Goal: Information Seeking & Learning: Learn about a topic

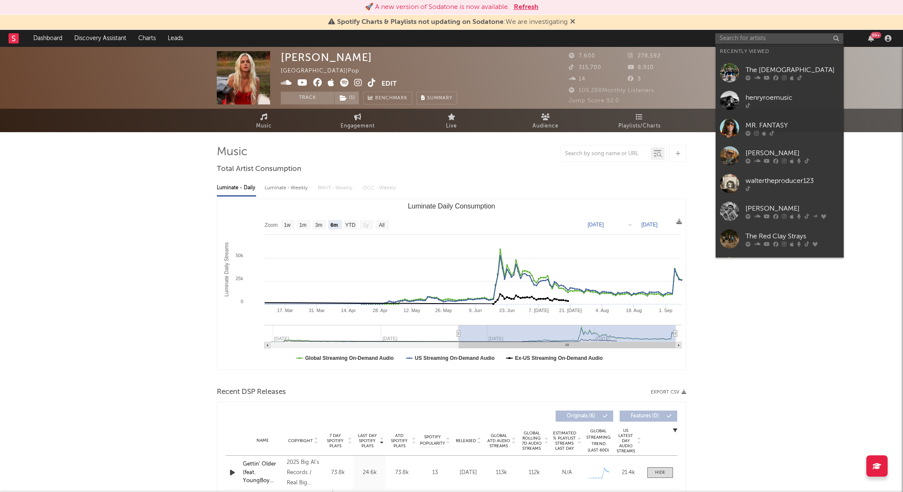
select select "6m"
select select "1w"
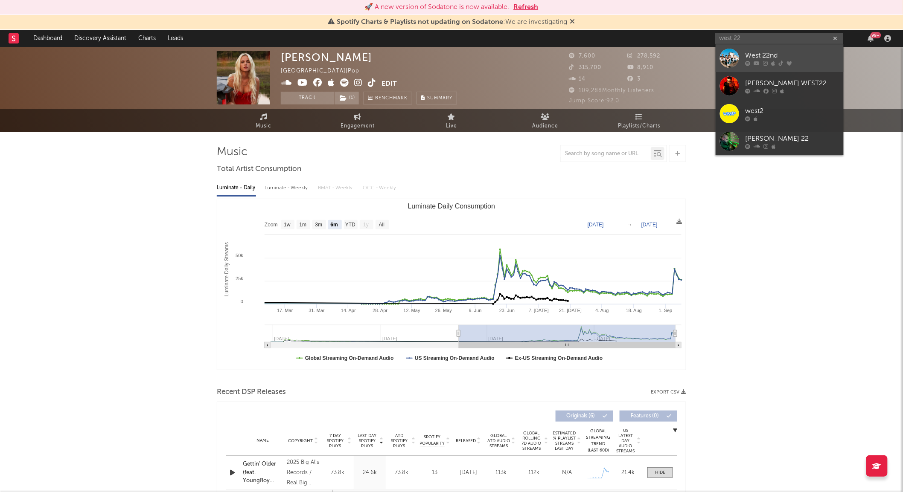
type input "west 22"
click at [730, 52] on div at bounding box center [729, 58] width 19 height 19
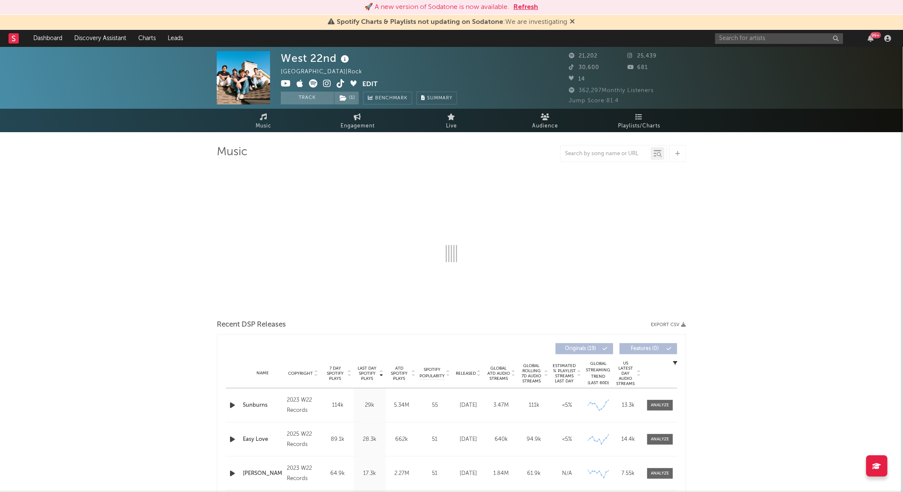
select select "6m"
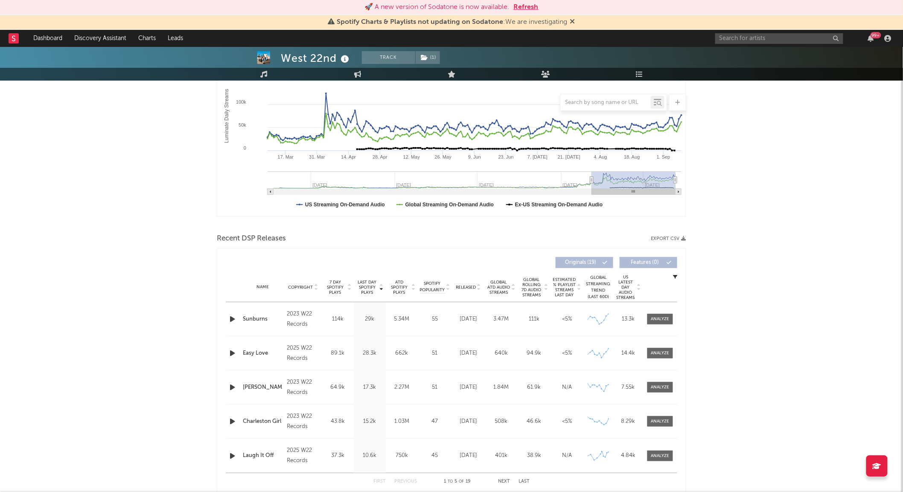
scroll to position [154, 0]
click at [532, 285] on span "Global Rolling 7D Audio Streams" at bounding box center [531, 287] width 23 height 20
click at [664, 347] on div "Name Easy Love Copyright 2025 W22 Records Label W22 Records Album Names Nowhere…" at bounding box center [451, 353] width 451 height 34
click at [662, 355] on div at bounding box center [660, 353] width 18 height 6
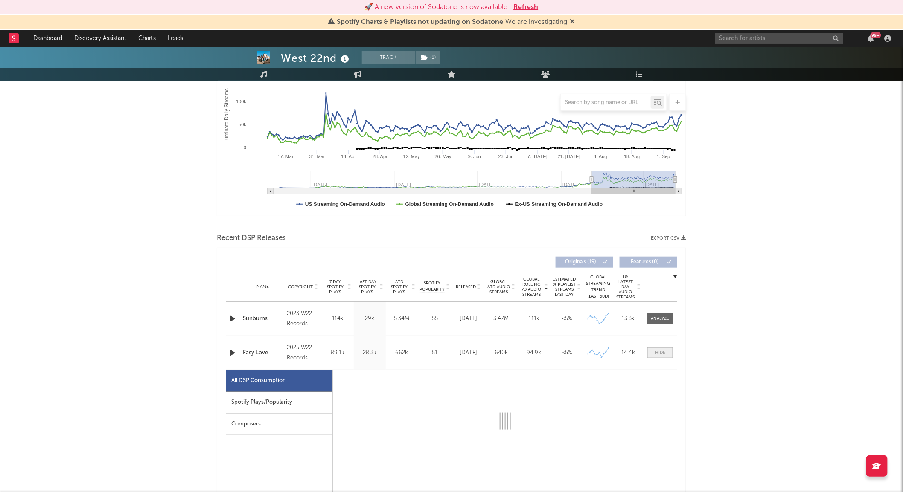
select select "1w"
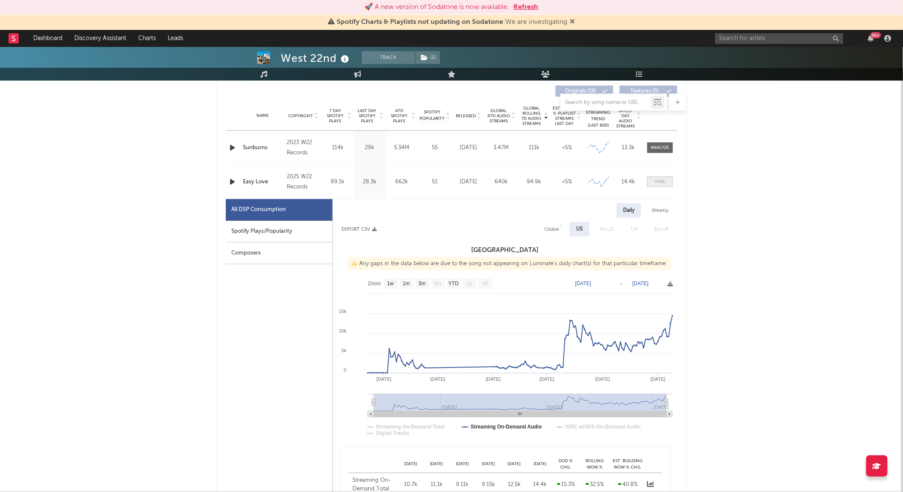
scroll to position [326, 0]
click at [656, 143] on span at bounding box center [660, 147] width 26 height 11
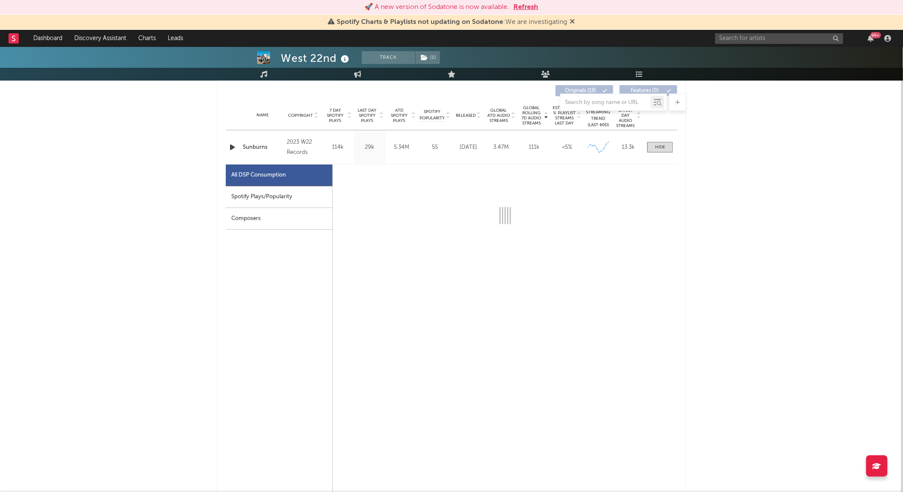
select select "1w"
select select "6m"
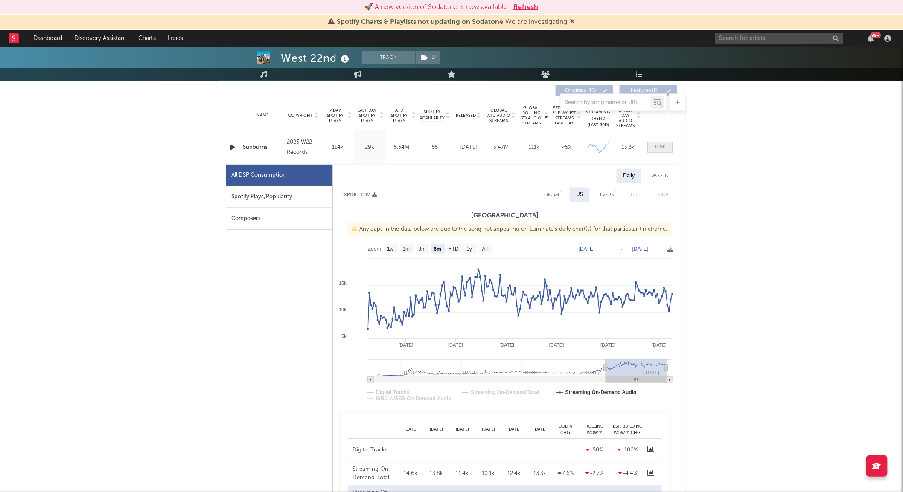
click at [669, 150] on span at bounding box center [660, 147] width 26 height 11
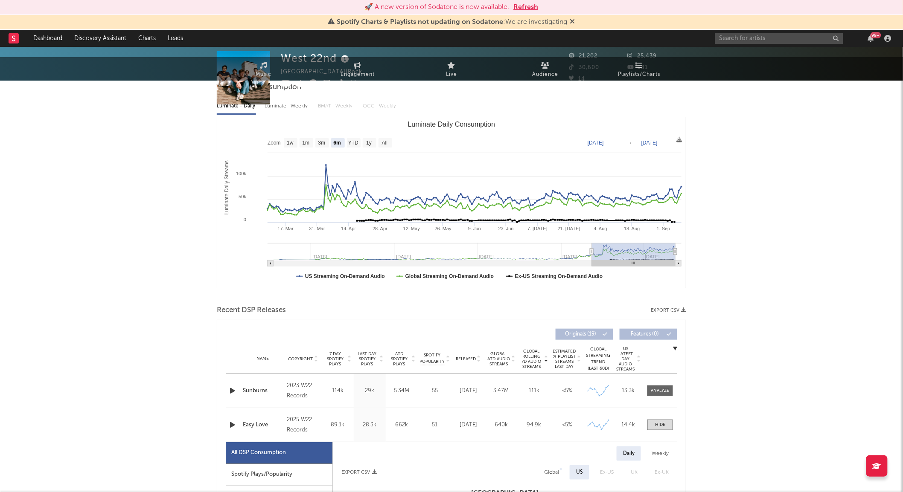
scroll to position [0, 0]
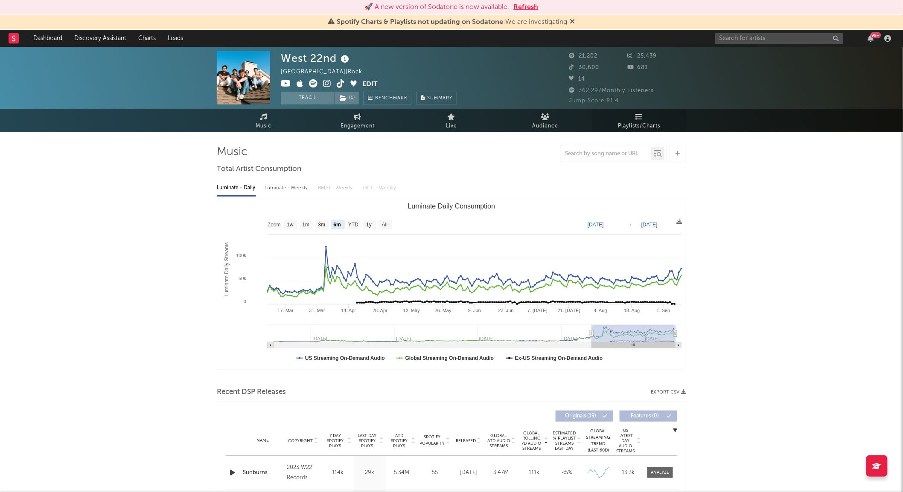
click at [646, 124] on span "Playlists/Charts" at bounding box center [639, 126] width 42 height 10
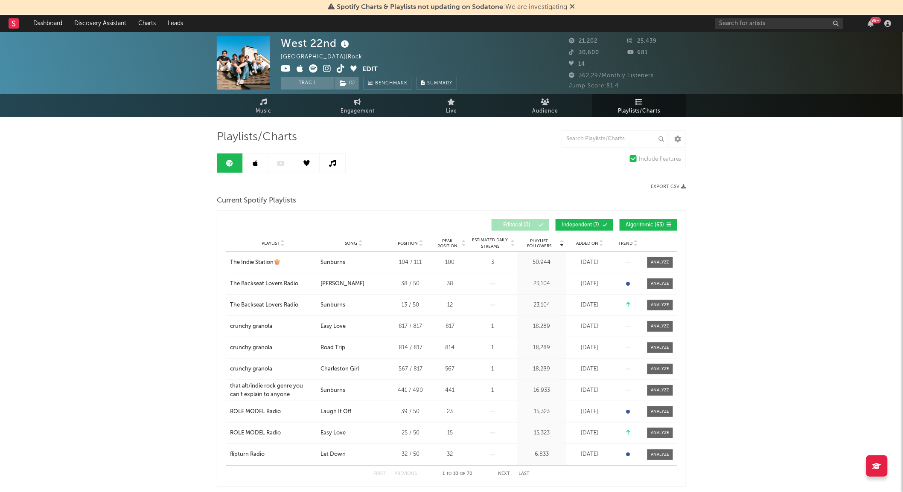
click at [344, 108] on span "Engagement" at bounding box center [358, 111] width 34 height 10
select select "1w"
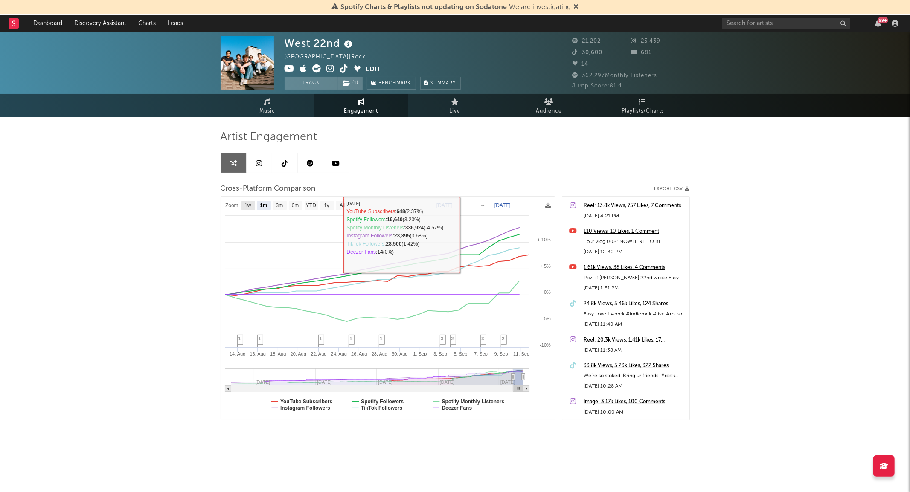
click at [252, 203] on rect at bounding box center [249, 205] width 14 height 9
select select "1w"
type input "2025-09-05"
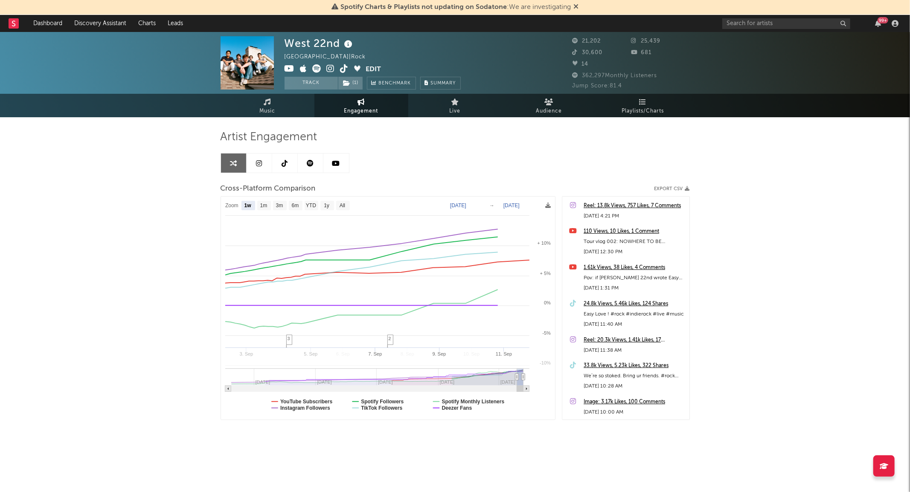
select select "1w"
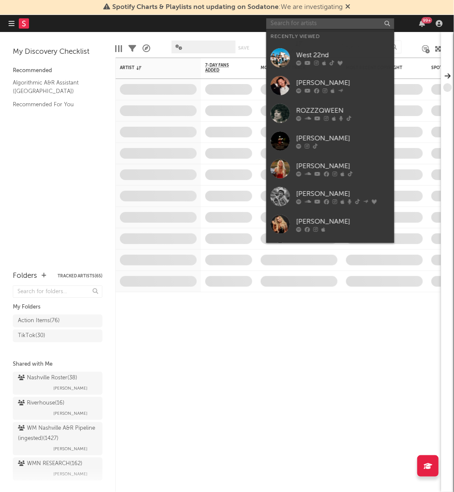
click at [322, 20] on input "text" at bounding box center [330, 23] width 128 height 11
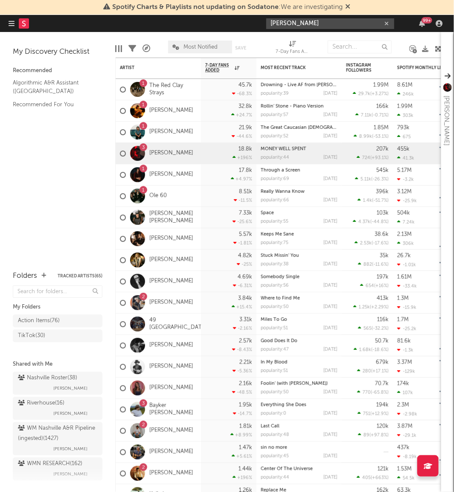
type input "evan honer"
click at [283, 38] on div "7-Day Fans Added (7-Day Fans Added)" at bounding box center [293, 48] width 34 height 25
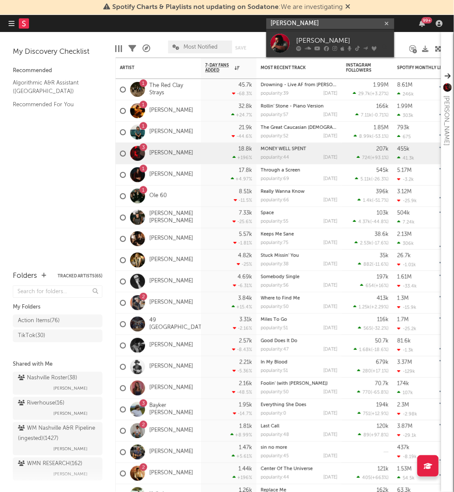
click at [306, 27] on input "[PERSON_NAME]" at bounding box center [330, 23] width 128 height 11
click at [283, 40] on div at bounding box center [280, 43] width 19 height 19
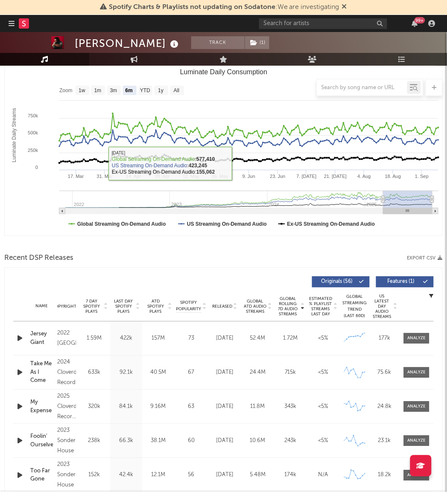
scroll to position [120, 0]
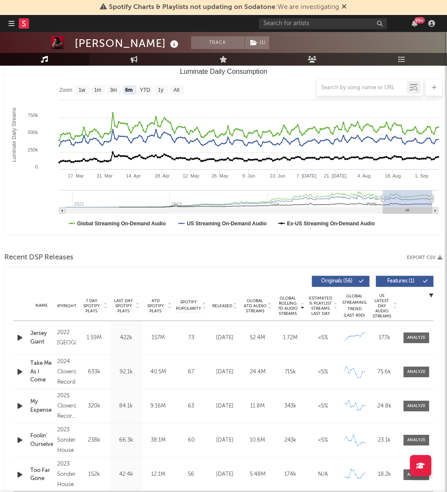
click at [178, 90] on div at bounding box center [223, 87] width 438 height 17
click at [177, 87] on div at bounding box center [223, 87] width 438 height 17
click at [174, 89] on div at bounding box center [223, 87] width 438 height 17
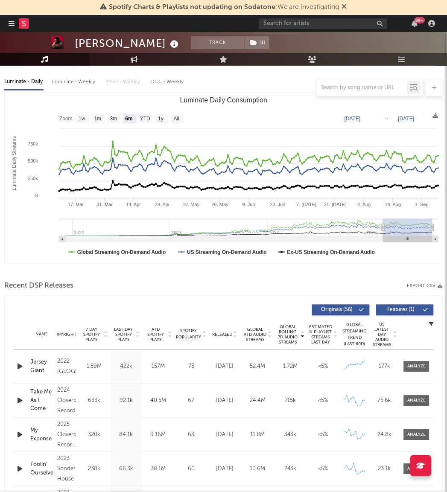
scroll to position [85, 0]
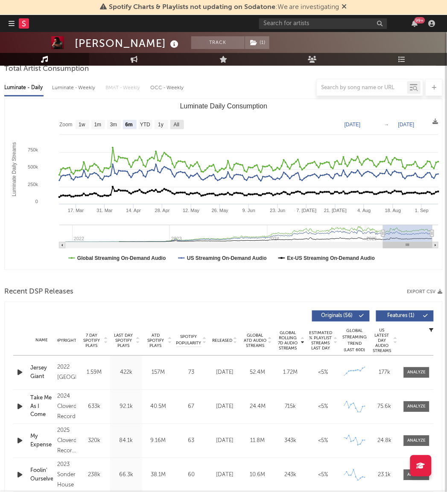
click at [178, 125] on text "All" at bounding box center [177, 125] width 6 height 6
select select "All"
type input "[DATE]"
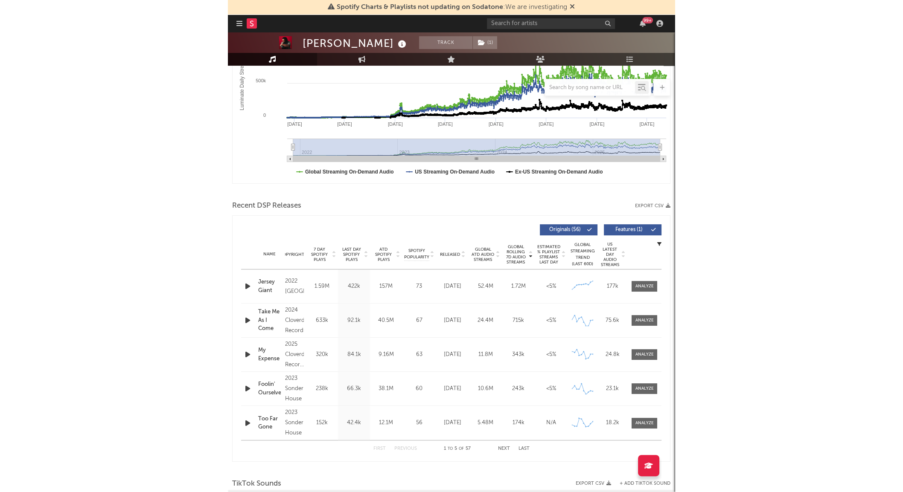
scroll to position [175, 0]
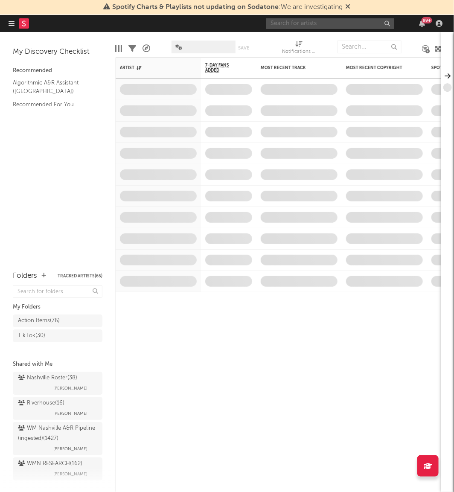
click at [289, 18] on input "text" at bounding box center [330, 23] width 128 height 11
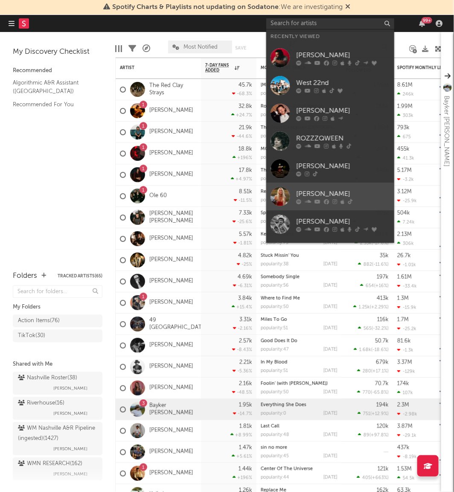
click at [296, 199] on icon at bounding box center [298, 201] width 5 height 5
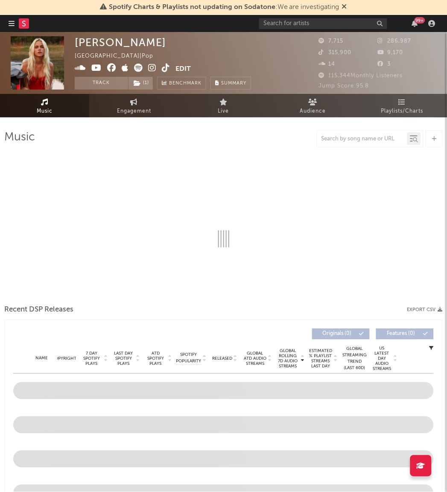
select select "6m"
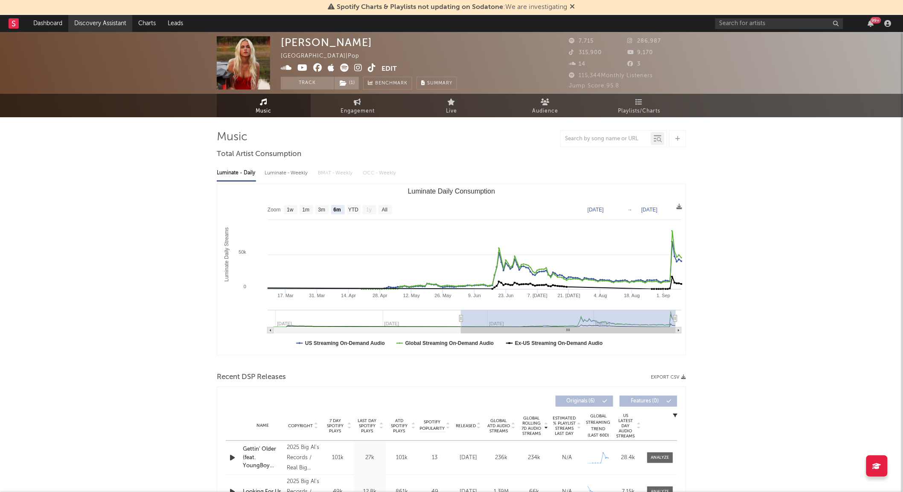
click at [99, 15] on link "Discovery Assistant" at bounding box center [100, 23] width 64 height 17
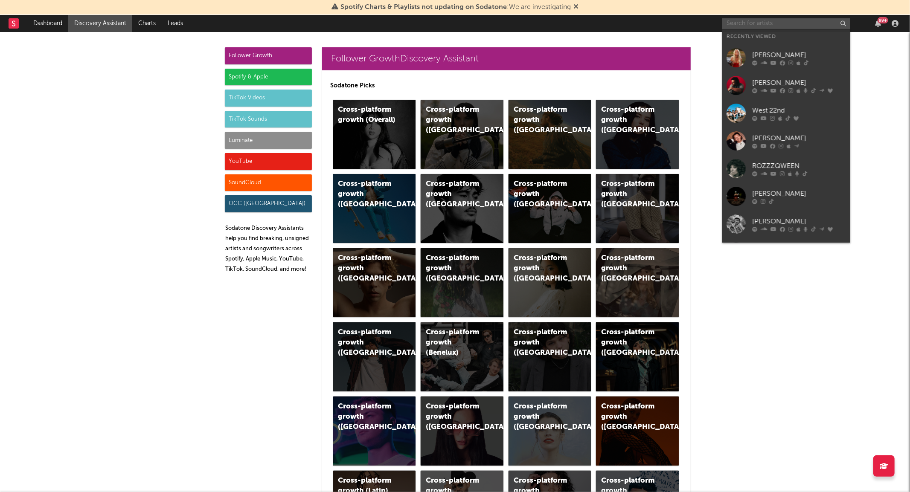
click at [454, 26] on input "text" at bounding box center [786, 23] width 128 height 11
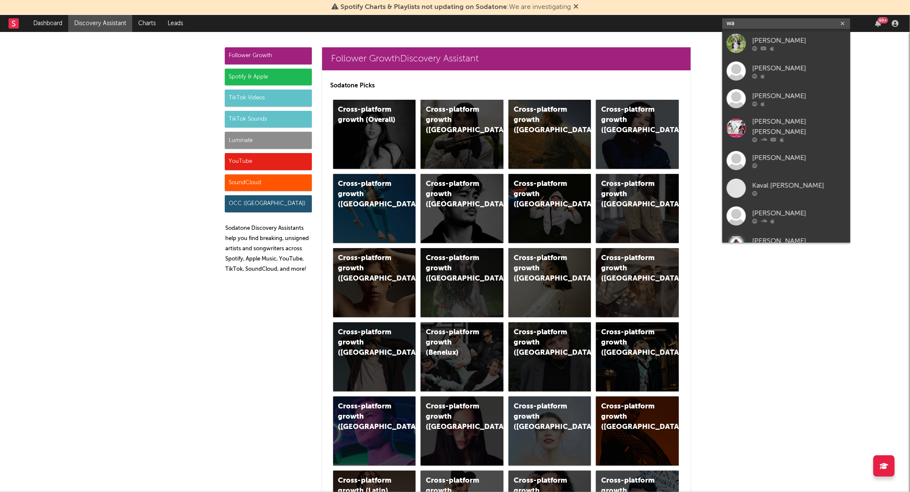
type input "w"
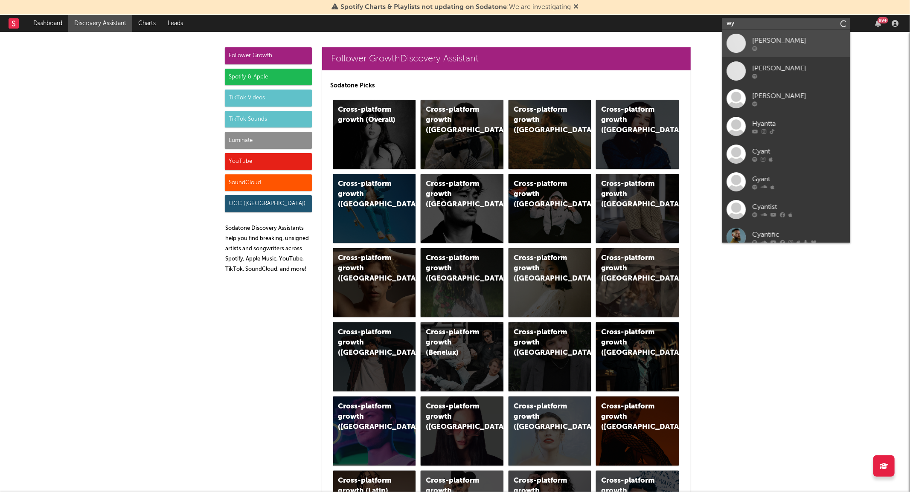
type input "w"
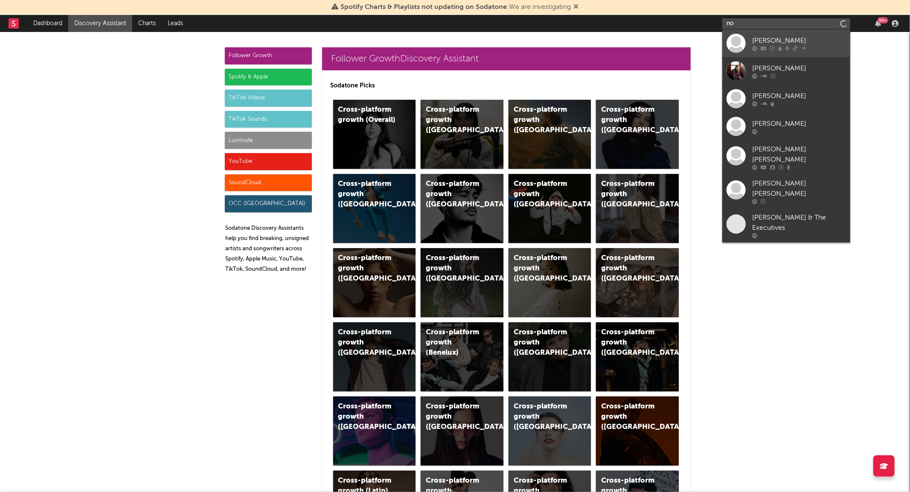
type input "n"
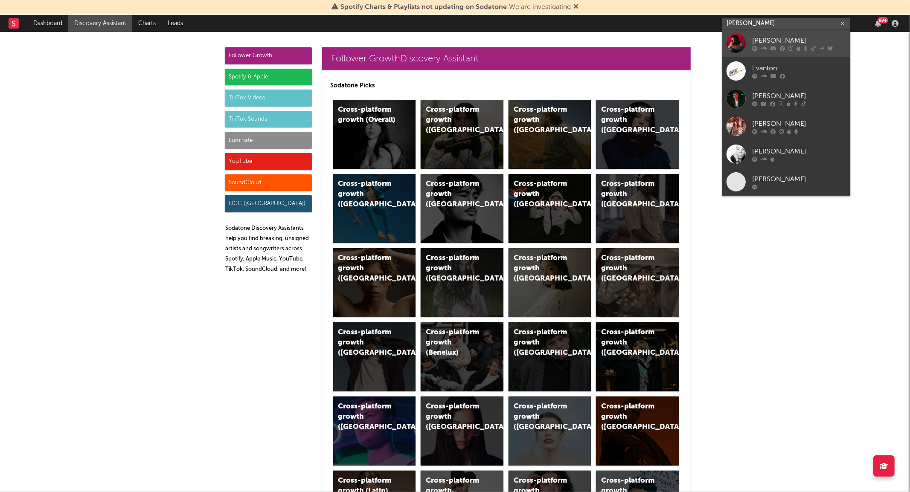
type input "[PERSON_NAME]"
click at [454, 41] on link "[PERSON_NAME]" at bounding box center [786, 43] width 128 height 28
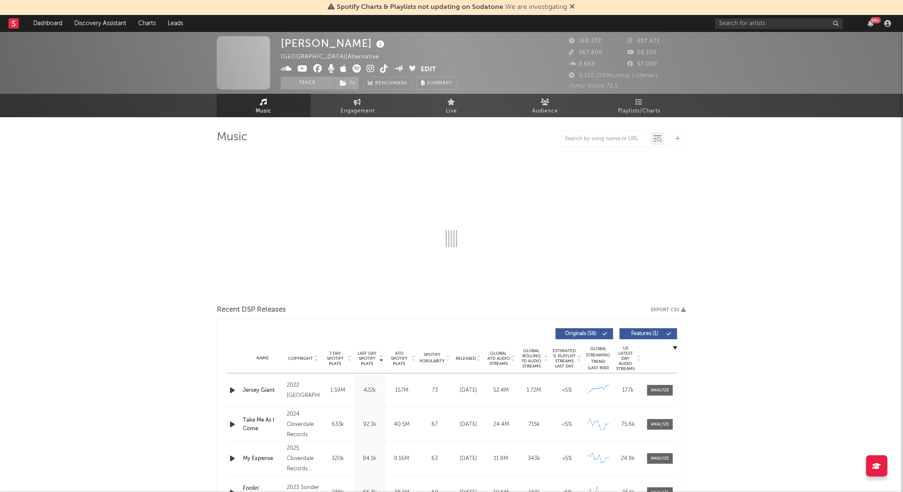
select select "6m"
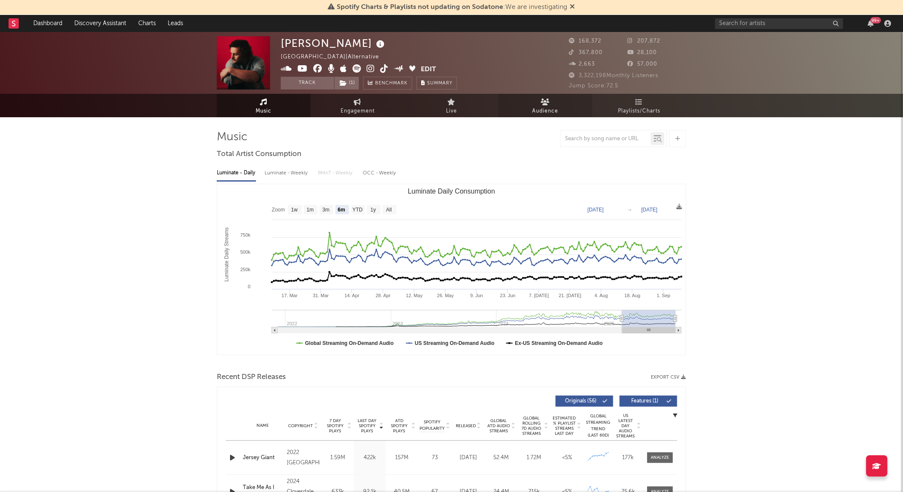
click at [454, 103] on link "Audience" at bounding box center [545, 105] width 94 height 23
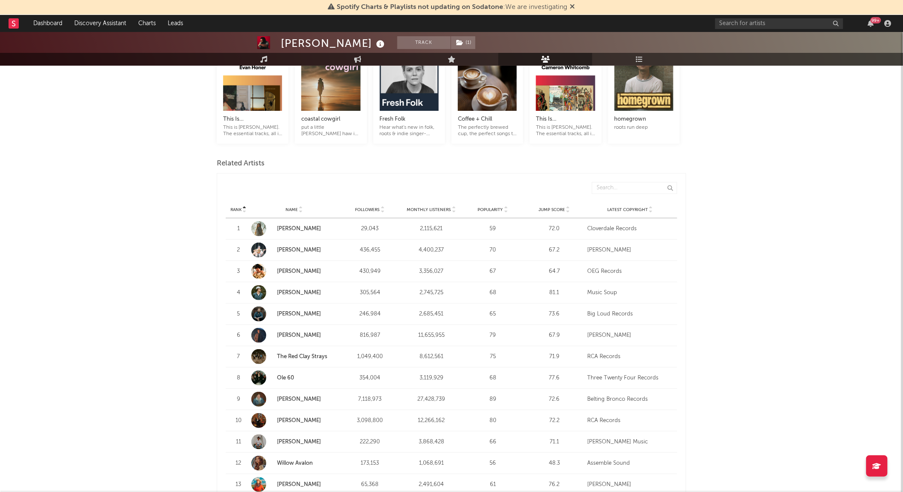
scroll to position [215, 0]
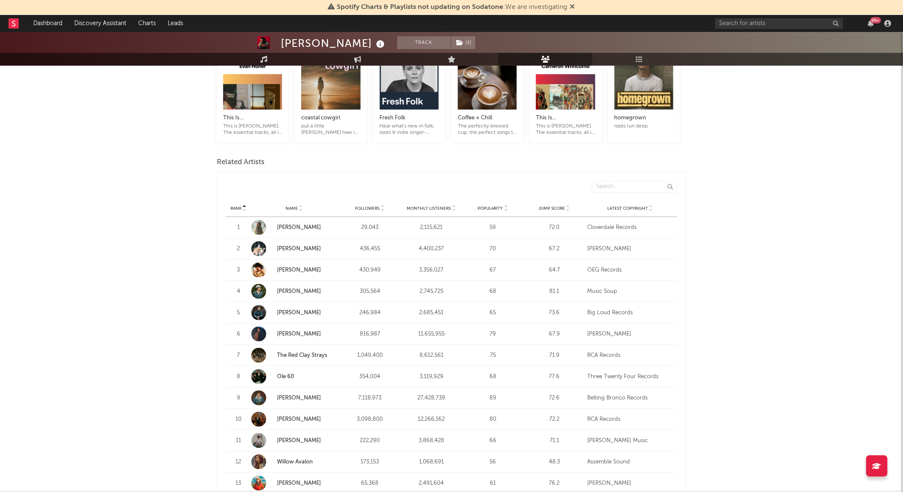
click at [308, 289] on link "Waylon Wyatt" at bounding box center [299, 292] width 44 height 6
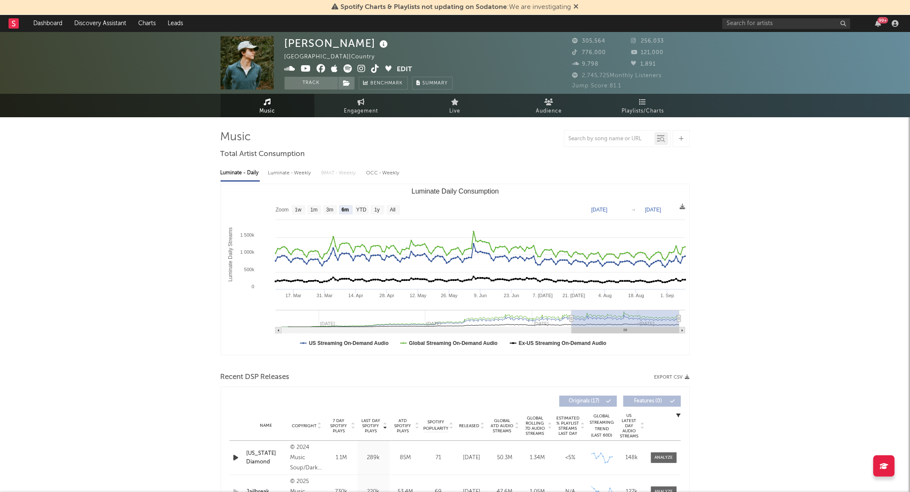
select select "6m"
click at [294, 172] on div "Luminate - Weekly" at bounding box center [287, 173] width 45 height 15
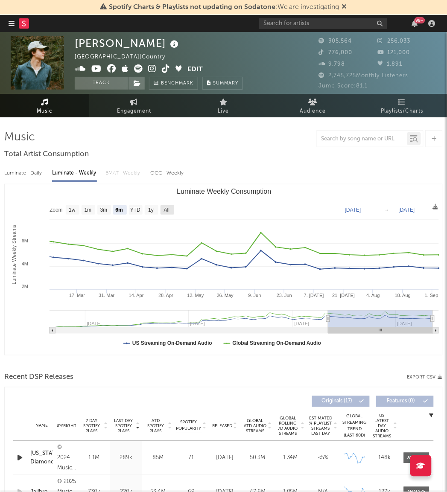
click at [172, 208] on rect "Luminate Weekly Consumption" at bounding box center [167, 209] width 14 height 9
select select "All"
type input "2023-11-09"
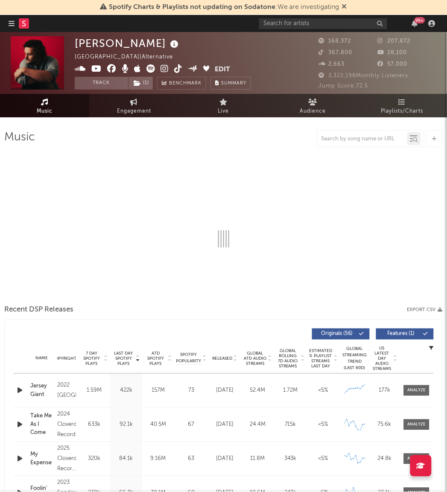
select select "6m"
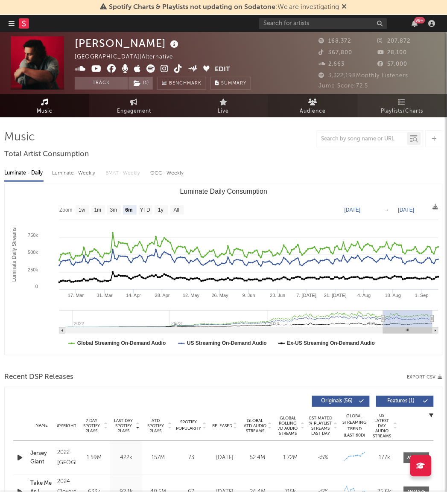
click at [311, 101] on icon at bounding box center [312, 102] width 9 height 7
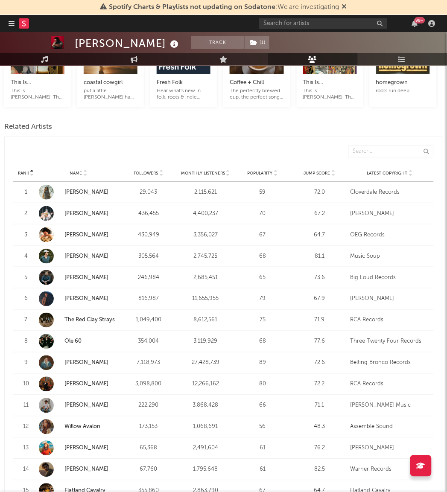
scroll to position [246, 0]
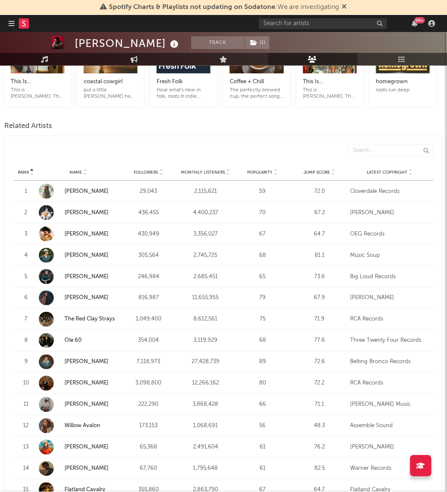
click at [153, 172] on span "Followers" at bounding box center [146, 172] width 24 height 5
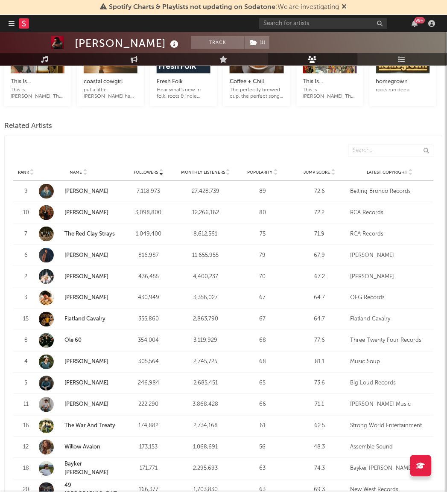
click at [206, 175] on div "Monthly Listeners" at bounding box center [205, 172] width 53 height 6
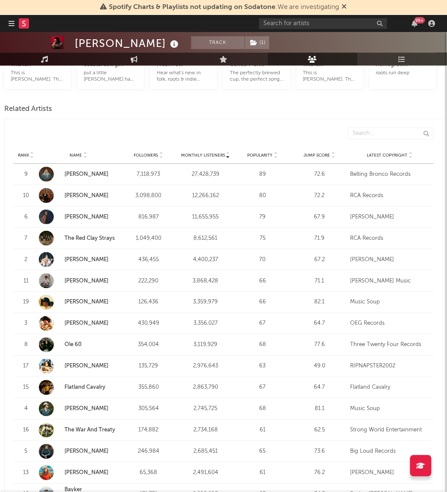
scroll to position [263, 0]
click at [98, 305] on link "Vincent Mason" at bounding box center [86, 302] width 44 height 6
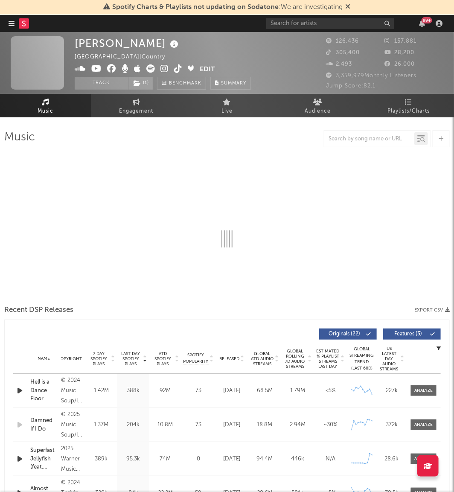
select select "6m"
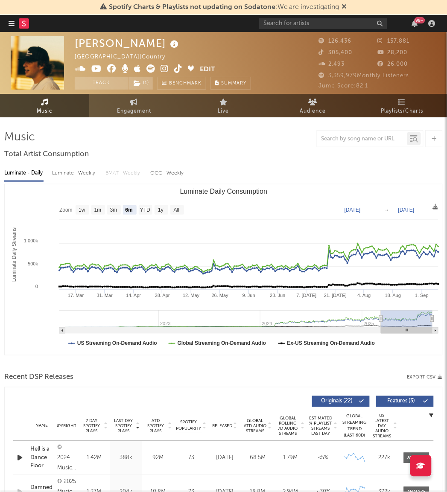
click at [92, 176] on div "Luminate - Weekly" at bounding box center [74, 173] width 45 height 15
select select "6m"
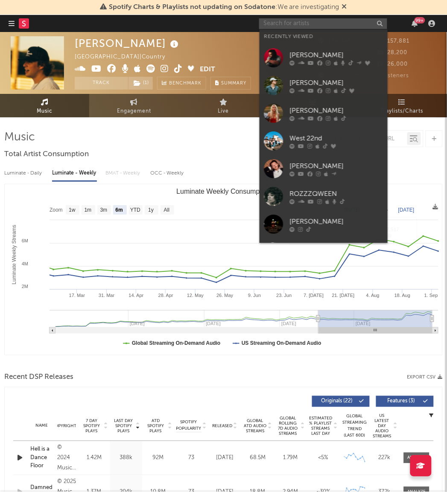
click at [323, 26] on input "text" at bounding box center [323, 23] width 128 height 11
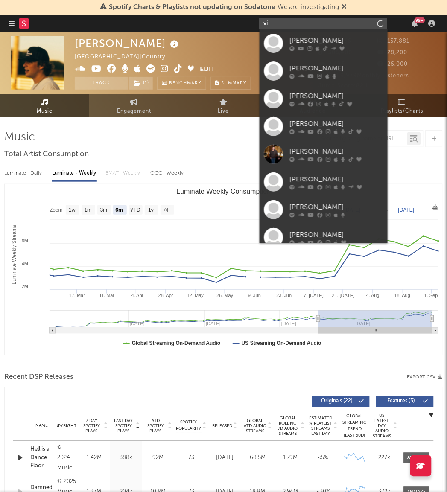
type input "v"
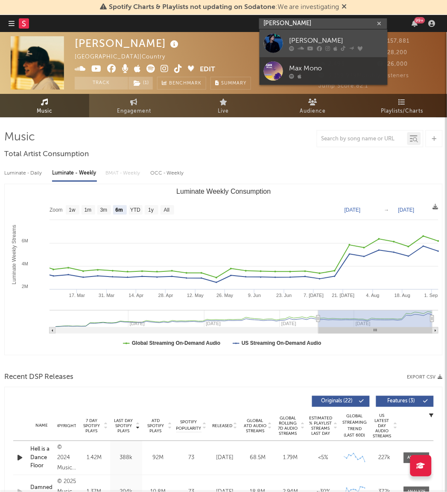
type input "max mcno"
click at [302, 35] on link "Max McNown" at bounding box center [323, 43] width 128 height 28
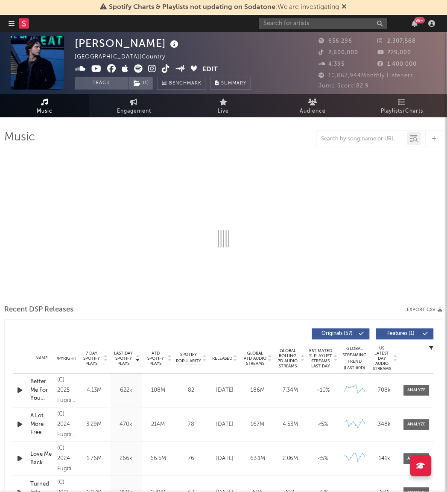
select select "6m"
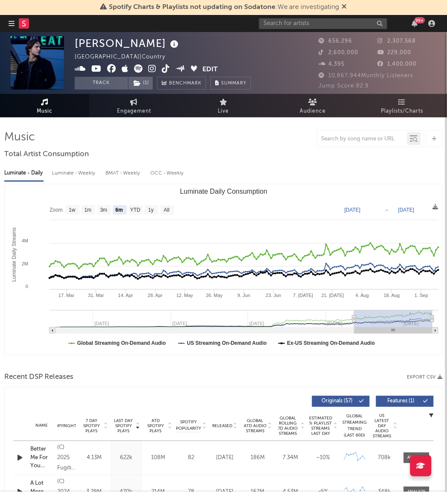
click at [87, 178] on div "Luminate - Weekly" at bounding box center [74, 173] width 45 height 15
select select "6m"
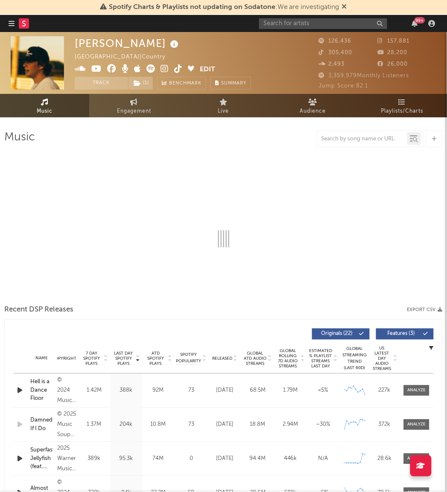
select select "6m"
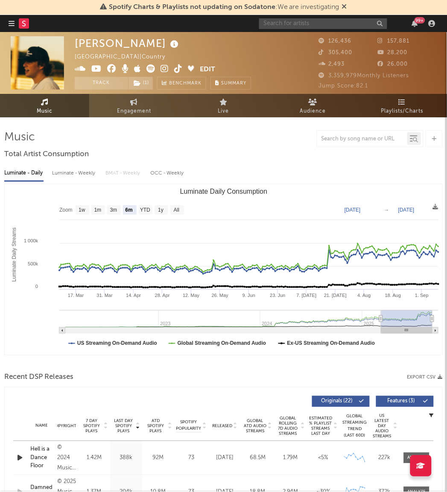
click at [277, 23] on input "text" at bounding box center [323, 23] width 128 height 11
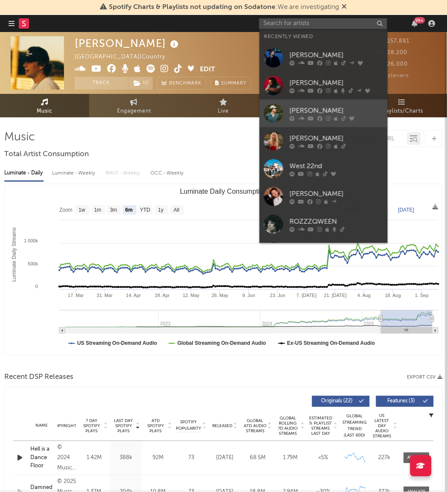
click at [275, 121] on div at bounding box center [273, 113] width 19 height 19
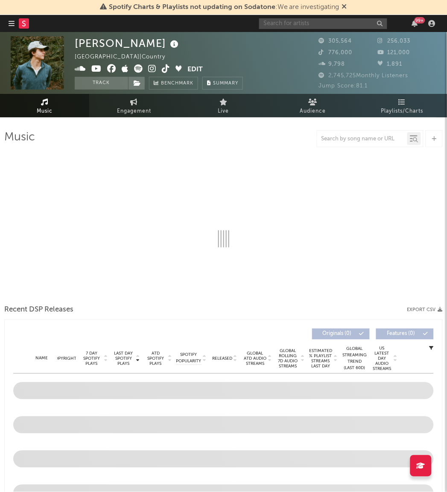
click at [300, 24] on input "text" at bounding box center [323, 23] width 128 height 11
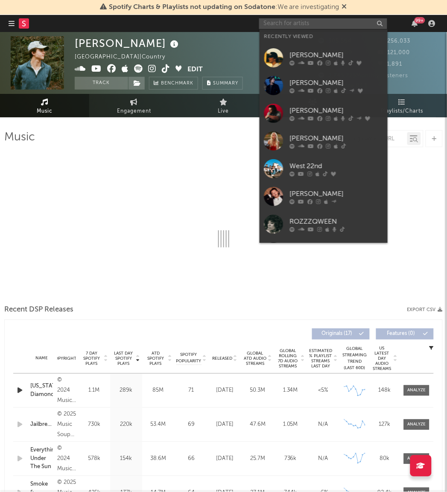
select select "6m"
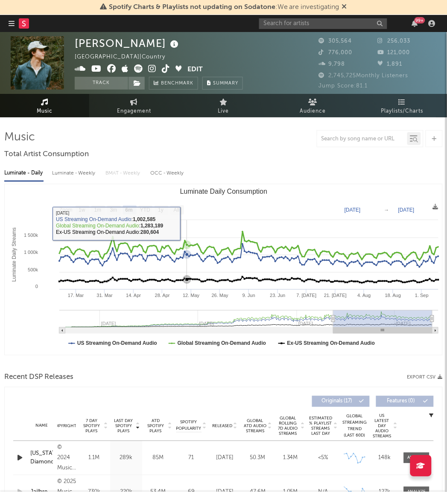
click at [186, 224] on rect "Luminate Daily Consumption" at bounding box center [224, 269] width 438 height 171
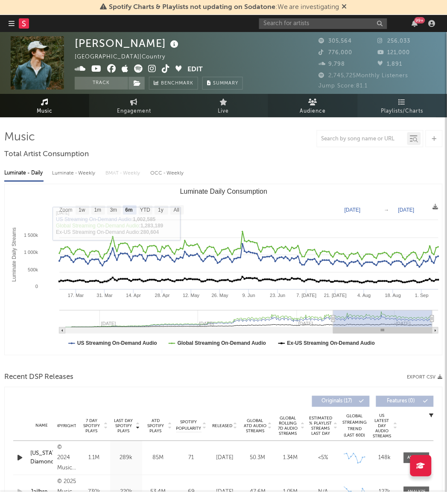
click at [300, 108] on link "Audience" at bounding box center [312, 105] width 89 height 23
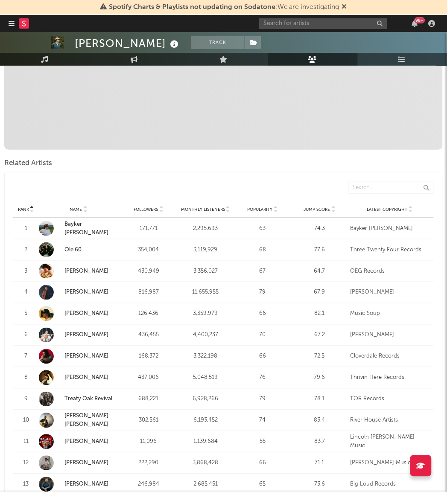
scroll to position [213, 0]
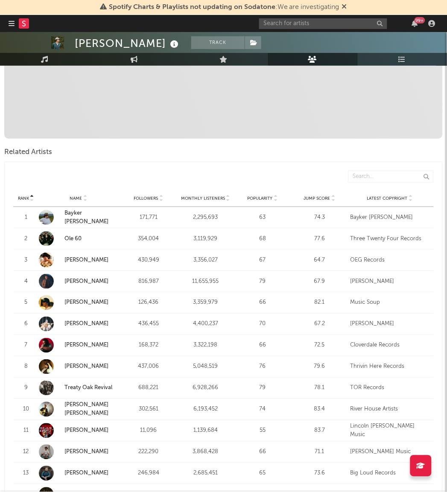
click at [77, 172] on div at bounding box center [227, 177] width 414 height 12
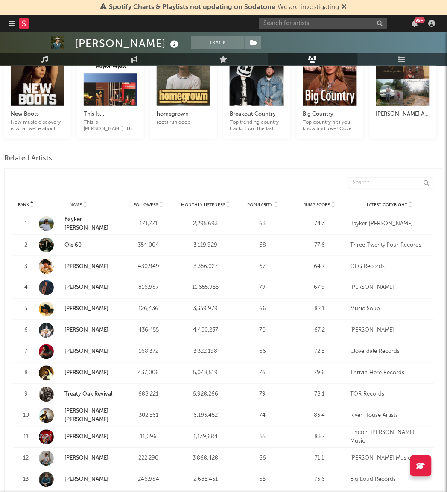
click at [81, 350] on link "[PERSON_NAME]" at bounding box center [86, 352] width 44 height 6
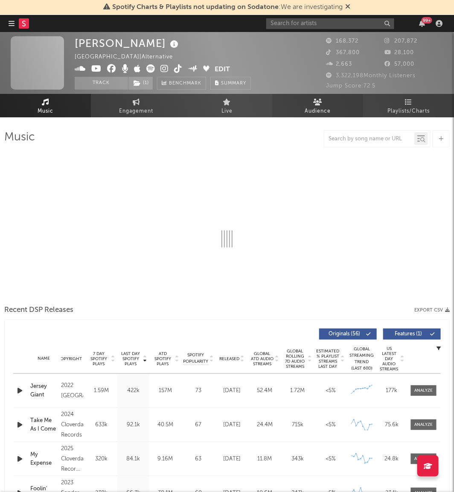
click at [312, 106] on span "Audience" at bounding box center [318, 111] width 26 height 10
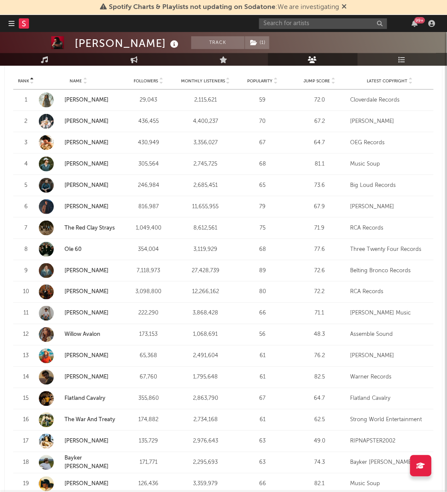
scroll to position [336, 0]
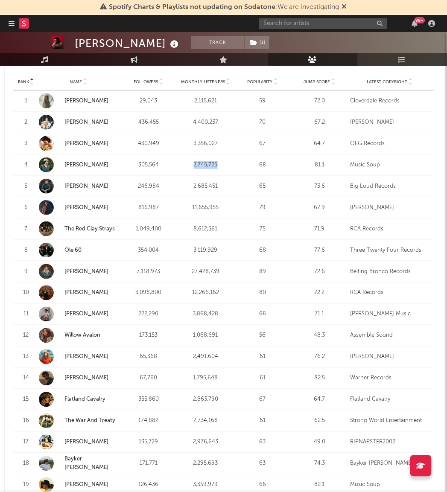
drag, startPoint x: 194, startPoint y: 167, endPoint x: 224, endPoint y: 166, distance: 30.7
click at [224, 166] on div "2,745,725" at bounding box center [205, 165] width 53 height 9
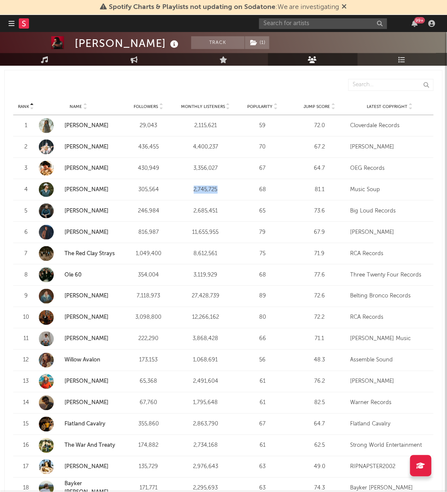
scroll to position [311, 0]
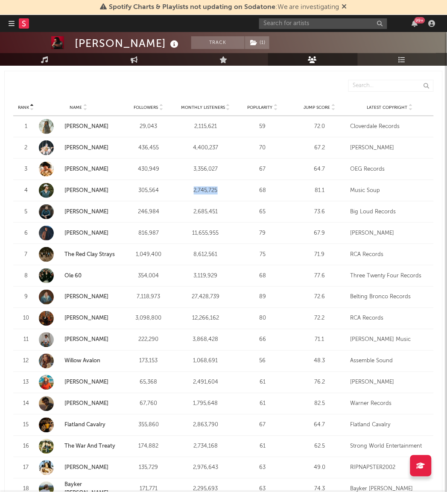
click at [82, 166] on link "[PERSON_NAME]" at bounding box center [86, 169] width 44 height 6
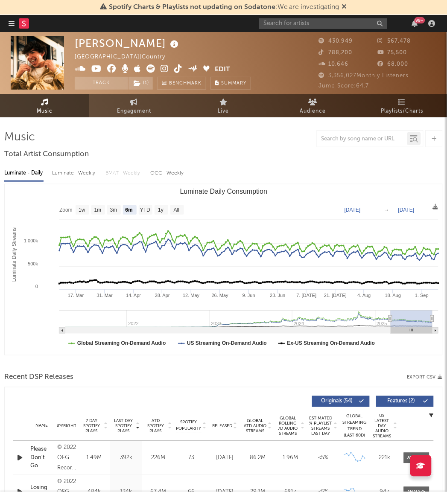
select select "6m"
click at [84, 173] on div "Luminate - Weekly" at bounding box center [74, 173] width 45 height 15
select select "6m"
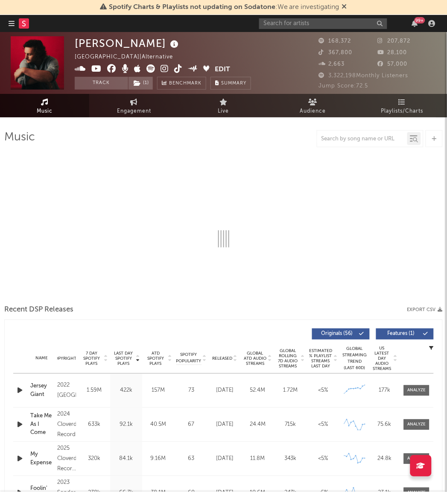
select select "6m"
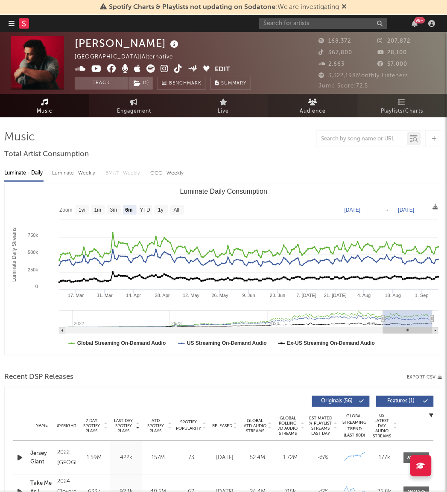
click at [322, 105] on link "Audience" at bounding box center [312, 105] width 89 height 23
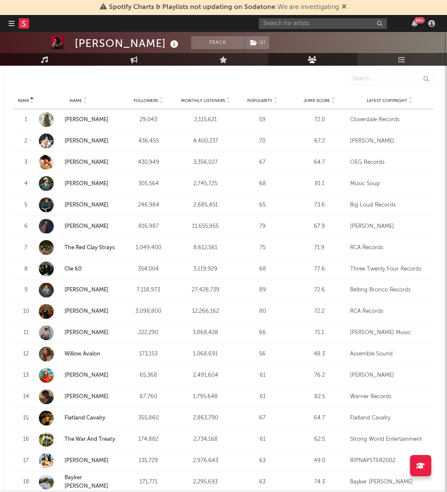
scroll to position [318, 0]
click at [89, 395] on link "Noah Rinker" at bounding box center [86, 397] width 44 height 6
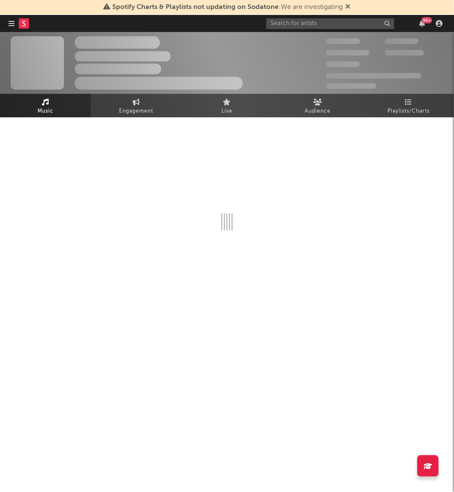
select select "6m"
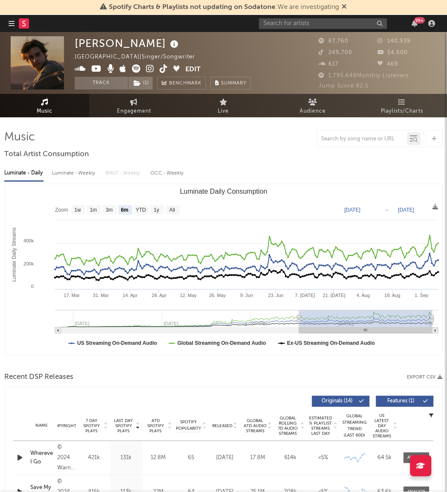
click at [82, 172] on div "Luminate - Weekly" at bounding box center [74, 173] width 45 height 15
select select "6m"
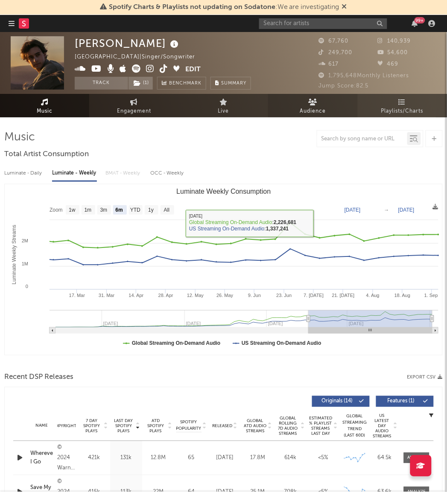
click at [306, 106] on span "Audience" at bounding box center [313, 111] width 26 height 10
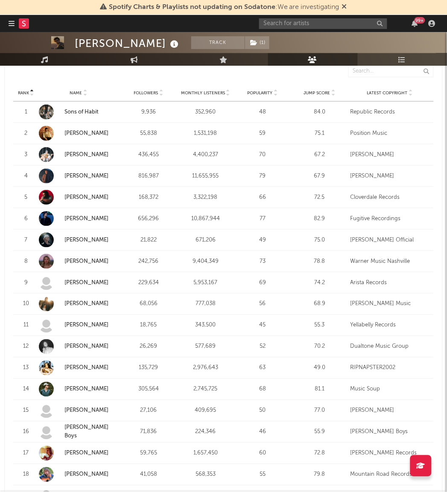
scroll to position [326, 0]
click at [84, 280] on link "Jonah Kagen" at bounding box center [86, 283] width 44 height 6
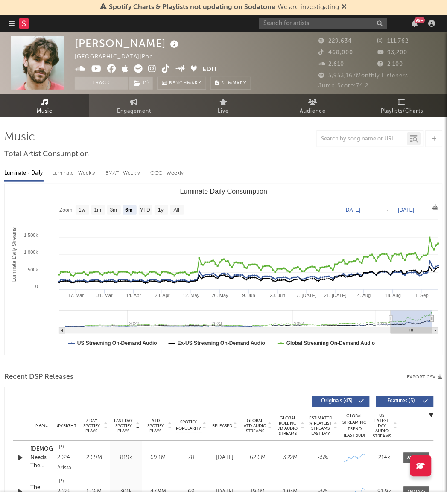
select select "6m"
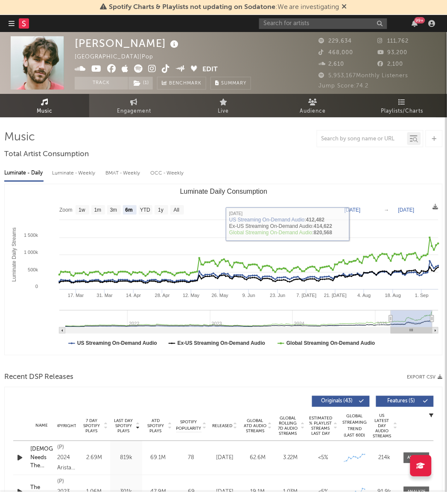
click at [80, 172] on div "Luminate - Weekly" at bounding box center [74, 173] width 45 height 15
select select "6m"
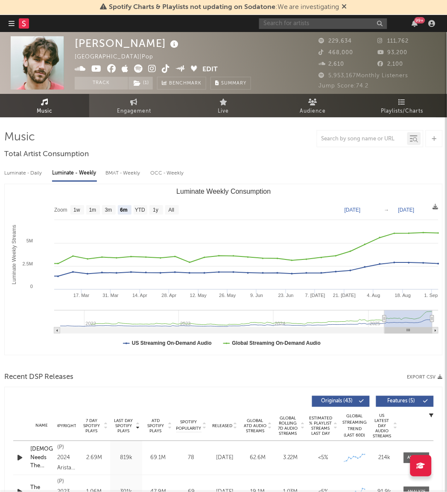
click at [270, 26] on input "text" at bounding box center [323, 23] width 128 height 11
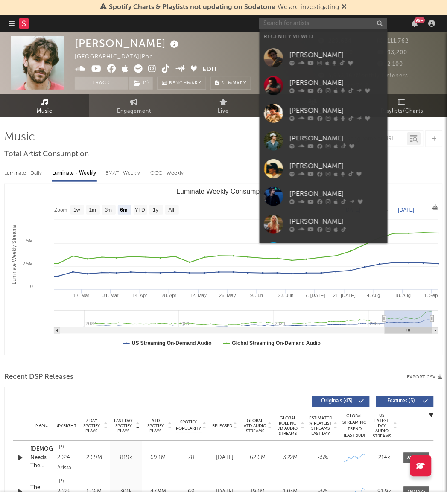
paste input "Chayce Beckham"
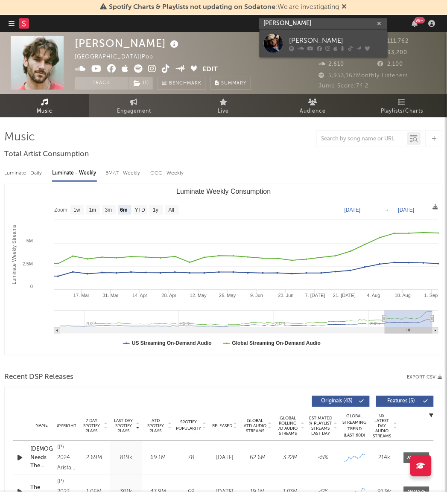
type input "Chayce Beckham"
click at [279, 43] on div at bounding box center [273, 43] width 19 height 19
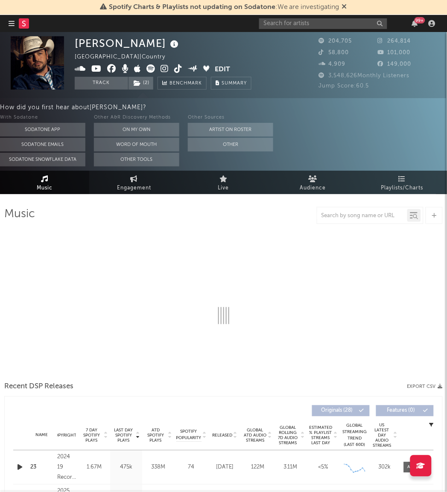
select select "6m"
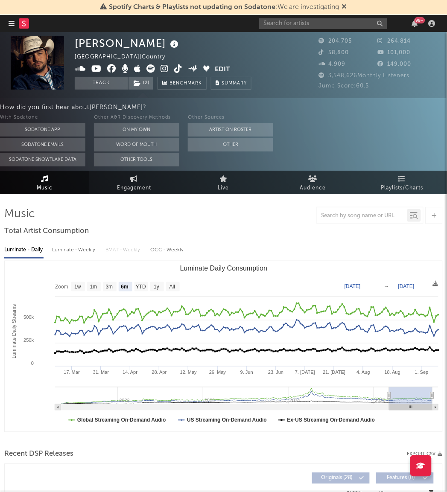
click at [89, 250] on div "Luminate - Weekly" at bounding box center [74, 250] width 45 height 15
select select "6m"
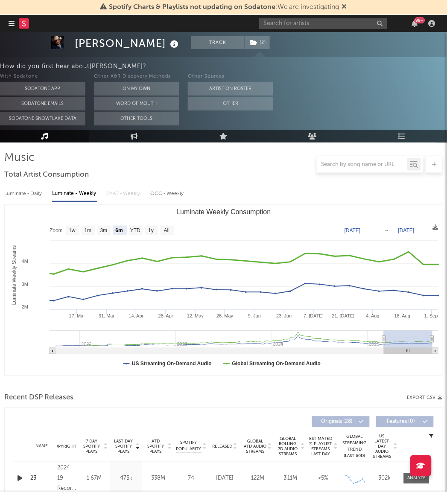
scroll to position [57, 0]
click at [280, 10] on span "Spotify Charts & Playlists not updating on Sodatone : We are investigating" at bounding box center [224, 7] width 230 height 7
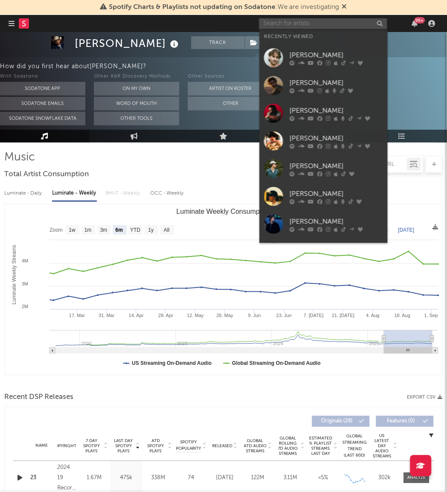
click at [282, 20] on input "text" at bounding box center [323, 23] width 128 height 11
paste input "[PERSON_NAME]"
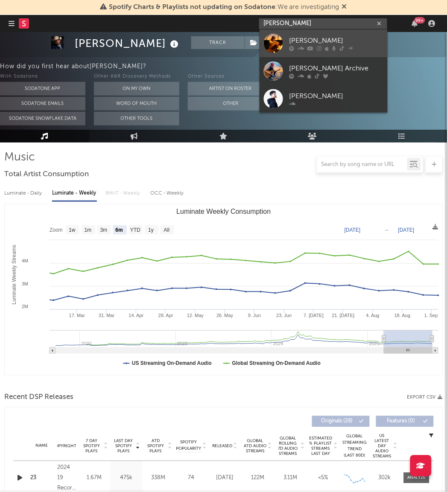
type input "[PERSON_NAME]"
click at [270, 46] on div at bounding box center [273, 43] width 19 height 19
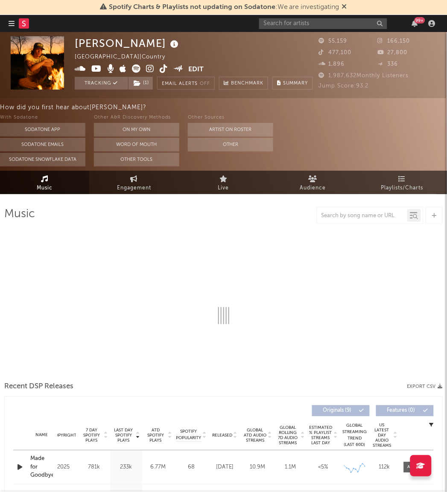
select select "6m"
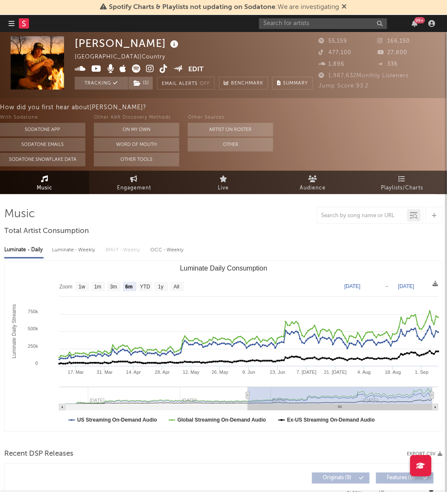
click at [90, 250] on div "Luminate - Weekly" at bounding box center [74, 250] width 45 height 15
select select "6m"
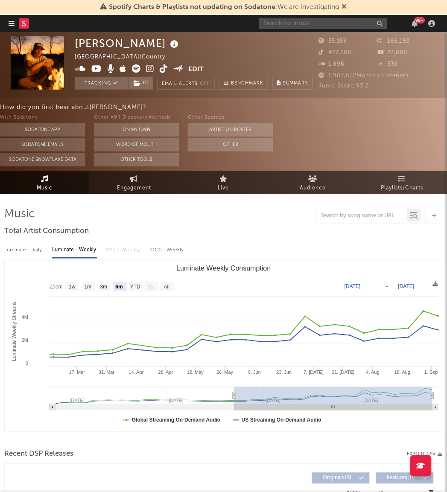
click at [332, 18] on input "text" at bounding box center [323, 23] width 128 height 11
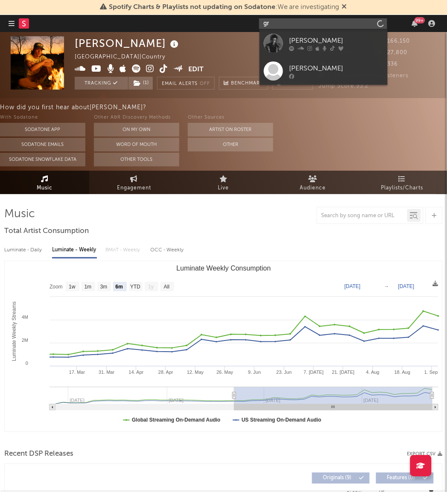
type input "g"
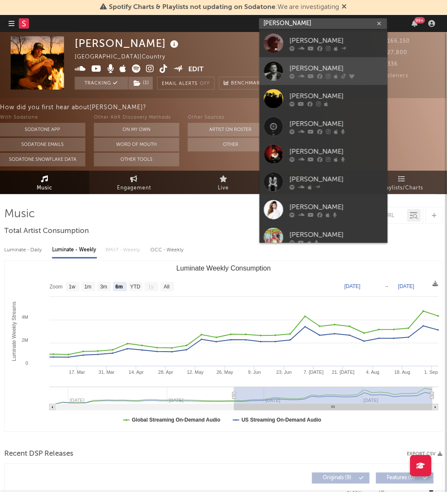
type input "kameron marl"
click at [278, 69] on div at bounding box center [273, 70] width 19 height 19
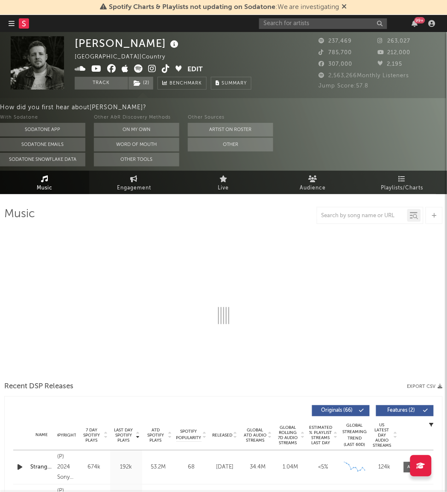
select select "6m"
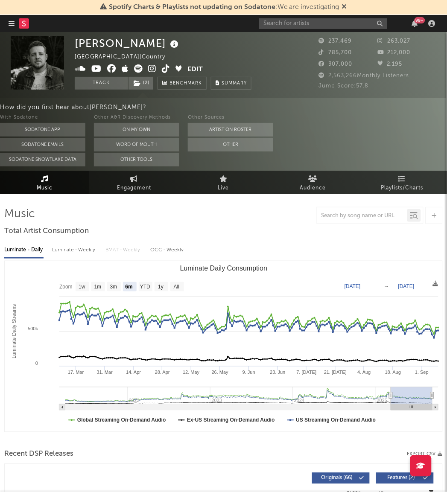
click at [83, 248] on div "Luminate - Weekly" at bounding box center [74, 250] width 45 height 15
select select "6m"
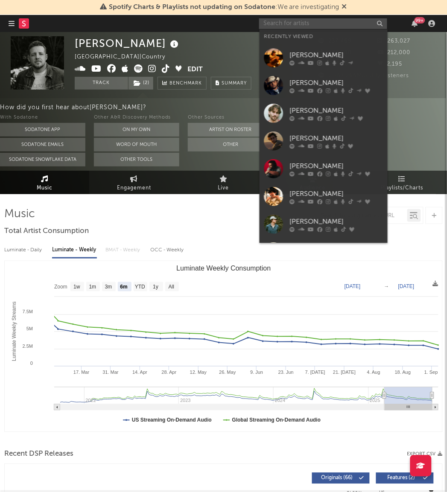
click at [292, 26] on input "text" at bounding box center [323, 23] width 128 height 11
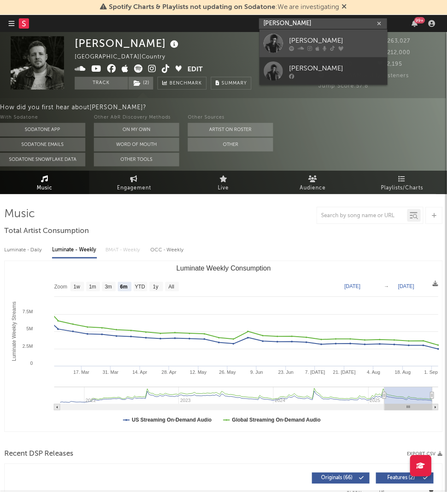
type input "graham barham"
click at [277, 41] on div at bounding box center [273, 43] width 19 height 19
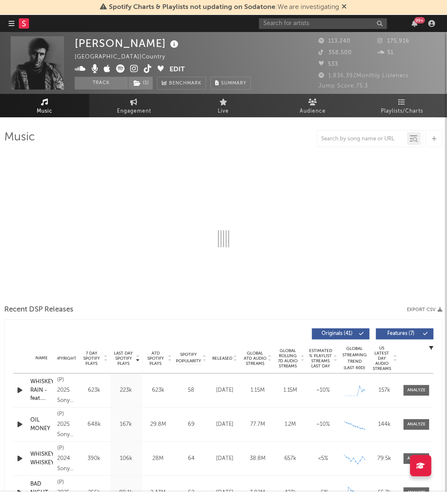
select select "6m"
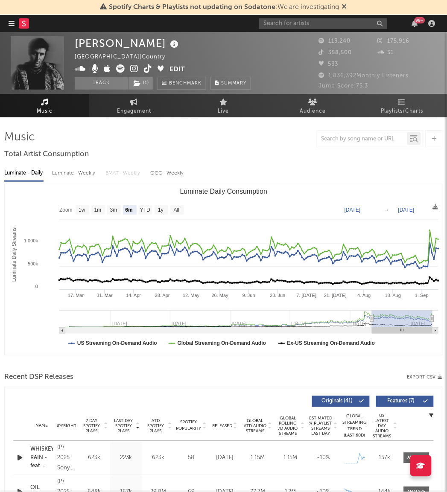
click at [82, 173] on div "Luminate - Weekly" at bounding box center [74, 173] width 45 height 15
select select "6m"
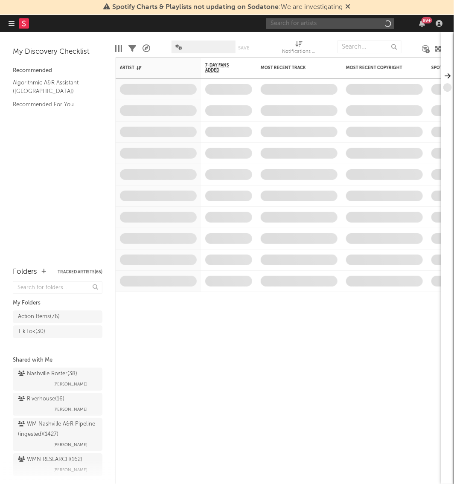
click at [292, 19] on input "text" at bounding box center [330, 23] width 128 height 11
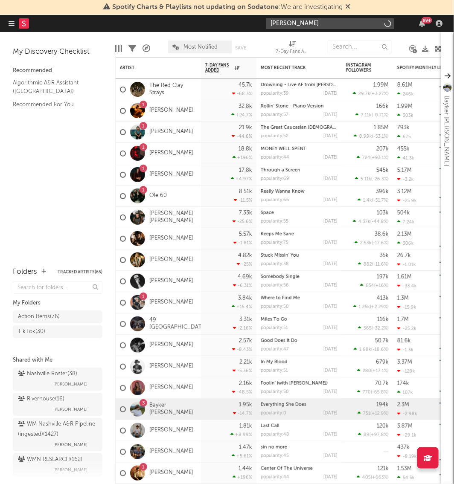
type input "[PERSON_NAME]"
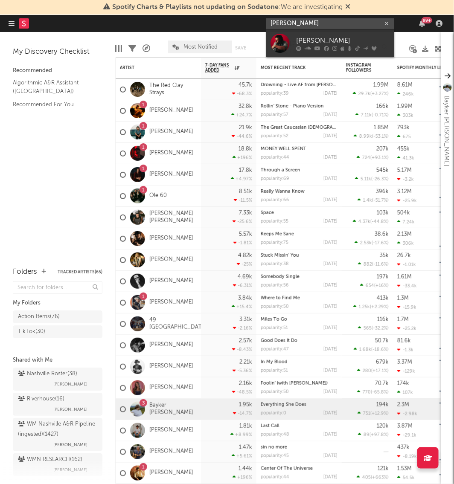
select select "-1"
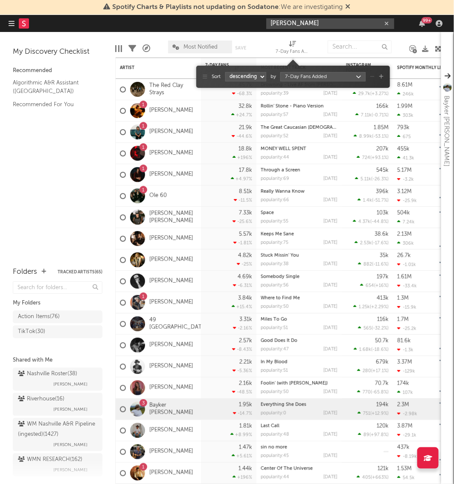
click at [284, 40] on span "7-Day Fans Added (7-Day Fans Added)" at bounding box center [293, 48] width 34 height 17
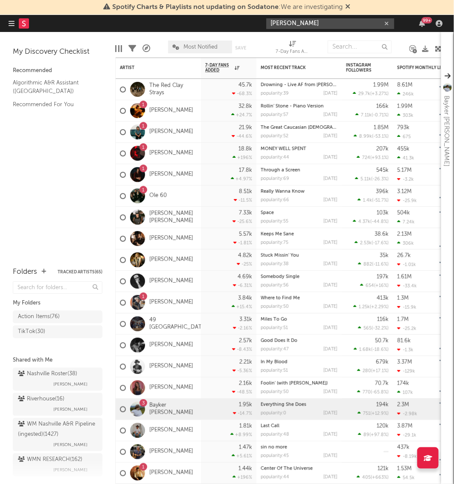
click at [313, 19] on input "[PERSON_NAME]" at bounding box center [330, 23] width 128 height 11
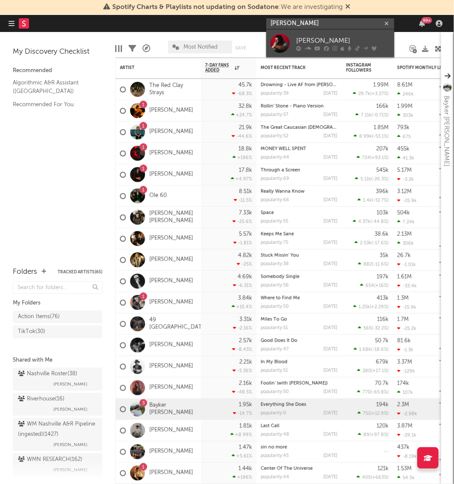
type input "[PERSON_NAME]"
click at [286, 40] on div at bounding box center [280, 43] width 19 height 19
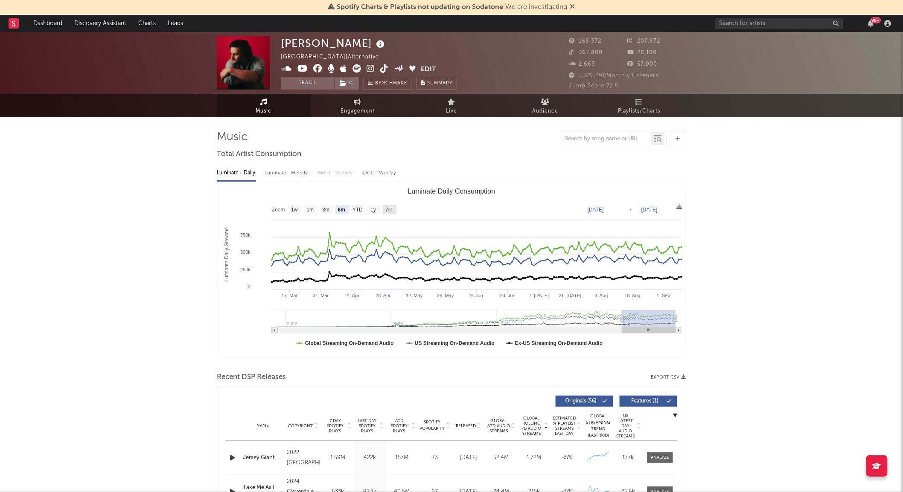
click at [393, 212] on rect "Luminate Daily Consumption" at bounding box center [390, 209] width 14 height 9
select select "All"
type input "[DATE]"
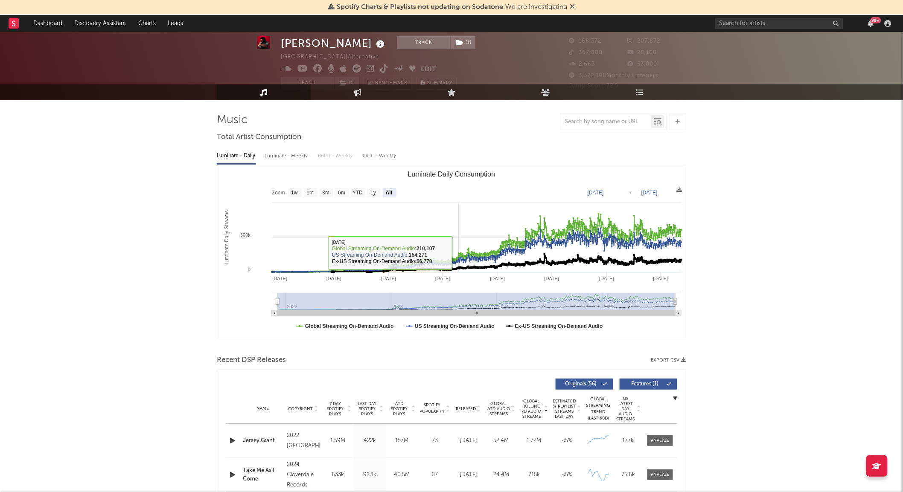
scroll to position [6, 0]
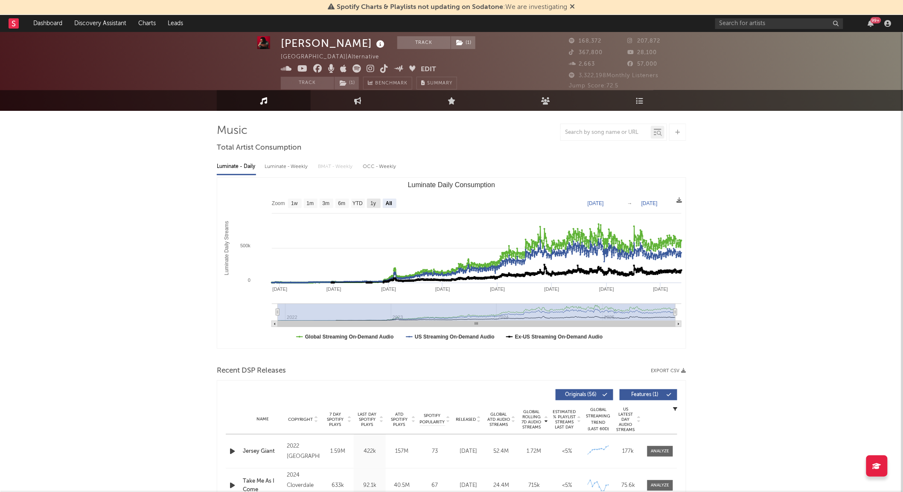
click at [376, 206] on text "1y" at bounding box center [373, 204] width 6 height 6
select select "1y"
type input "[DATE]"
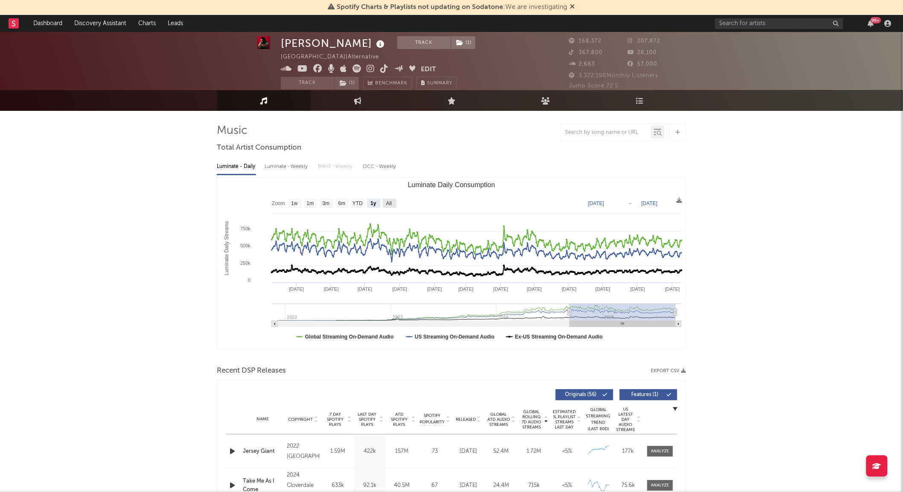
click at [391, 205] on text "All" at bounding box center [389, 204] width 6 height 6
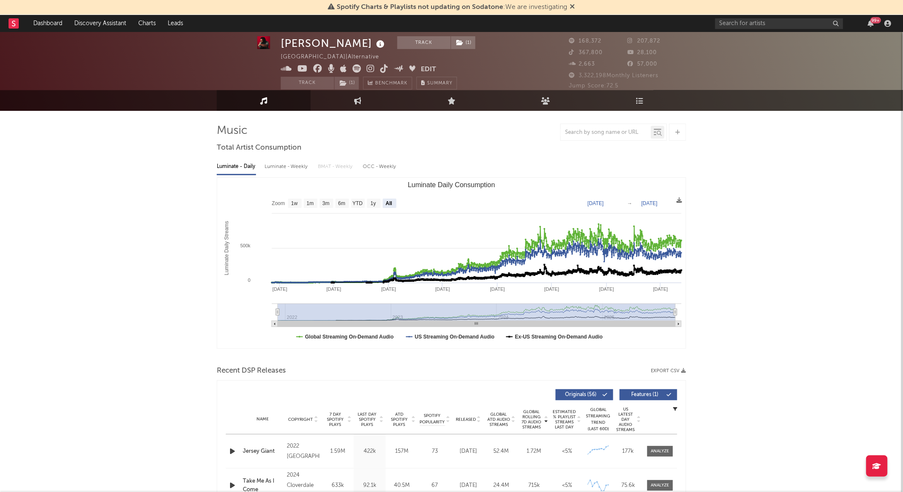
select select "All"
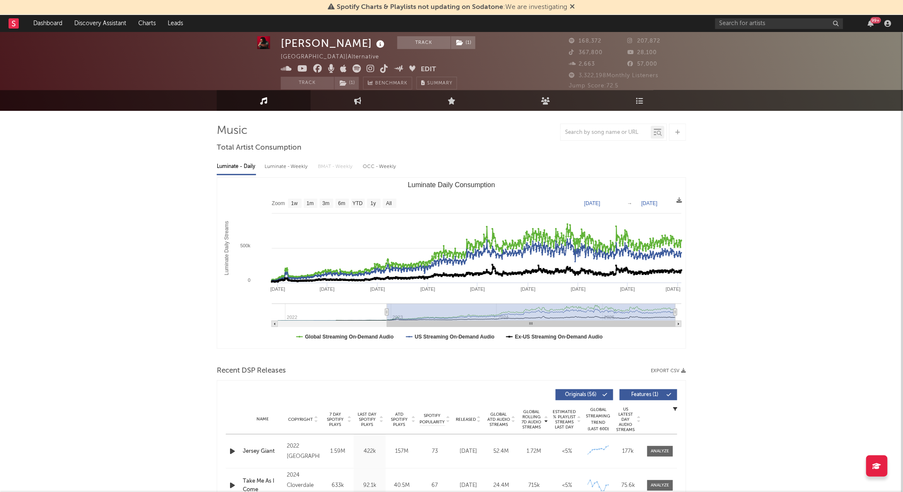
type input "[DATE]"
drag, startPoint x: 279, startPoint y: 312, endPoint x: 387, endPoint y: 316, distance: 108.0
click at [387, 316] on g "Luminate Daily Consumption" at bounding box center [477, 315] width 410 height 23
click at [297, 169] on div "Luminate - Weekly" at bounding box center [287, 167] width 45 height 15
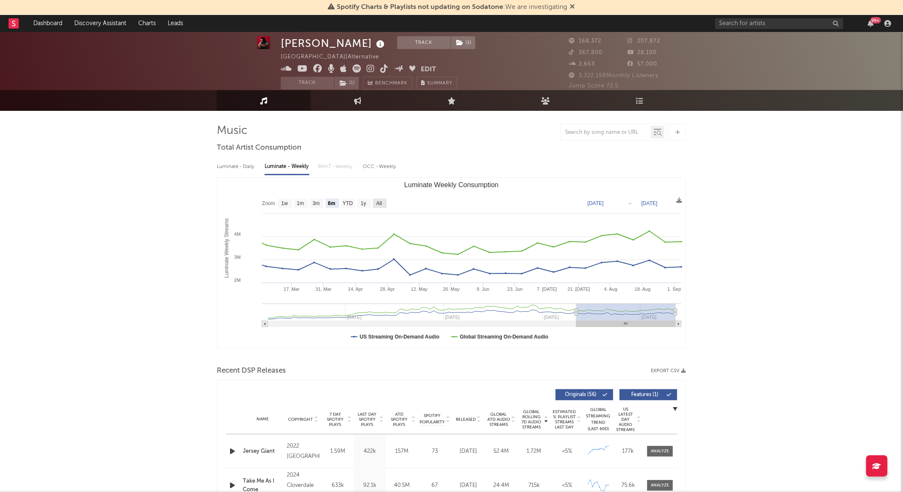
click at [383, 203] on rect "Luminate Weekly Consumption" at bounding box center [380, 203] width 14 height 9
select select "All"
type input "[DATE]"
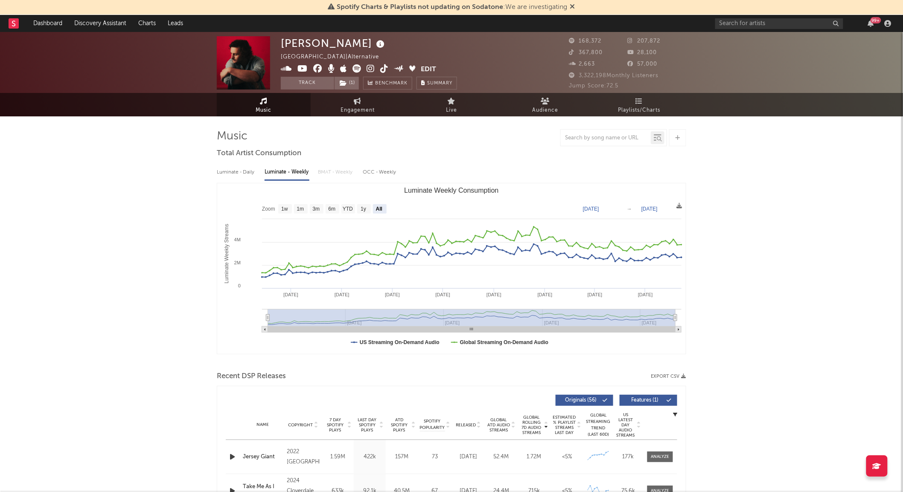
scroll to position [0, 0]
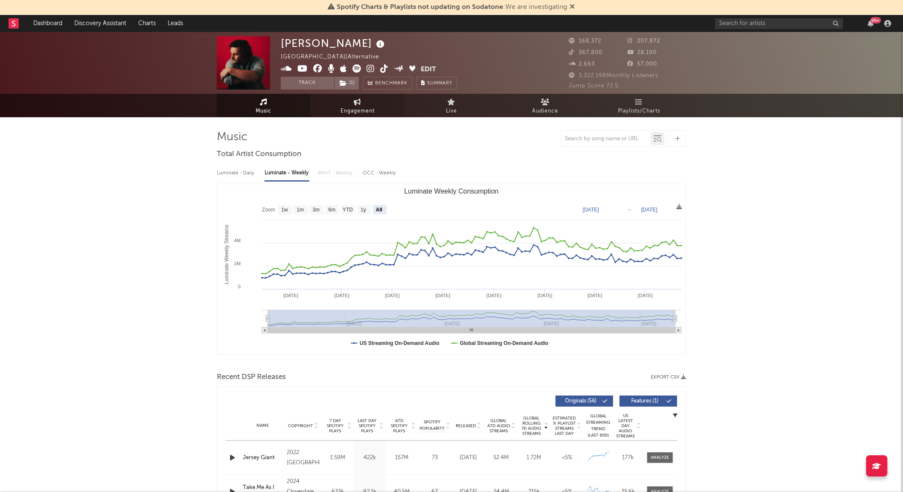
click at [375, 116] on link "Engagement" at bounding box center [358, 105] width 94 height 23
select select "1w"
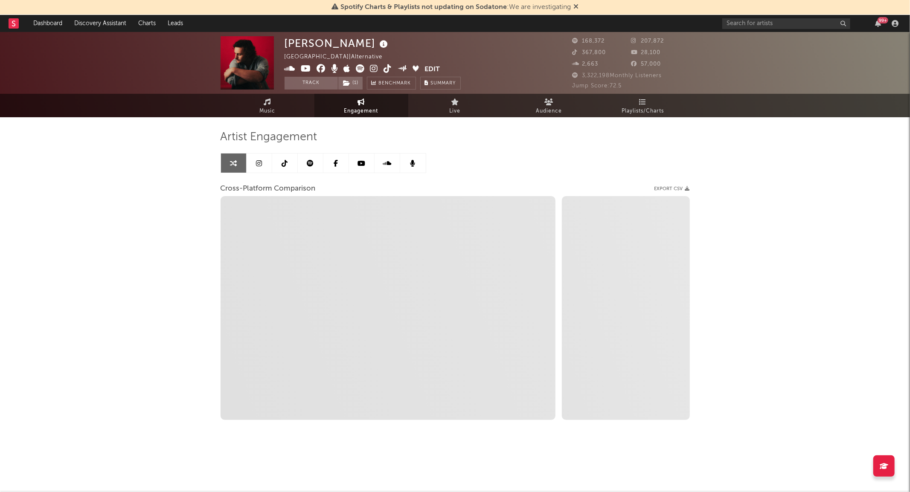
select select "1m"
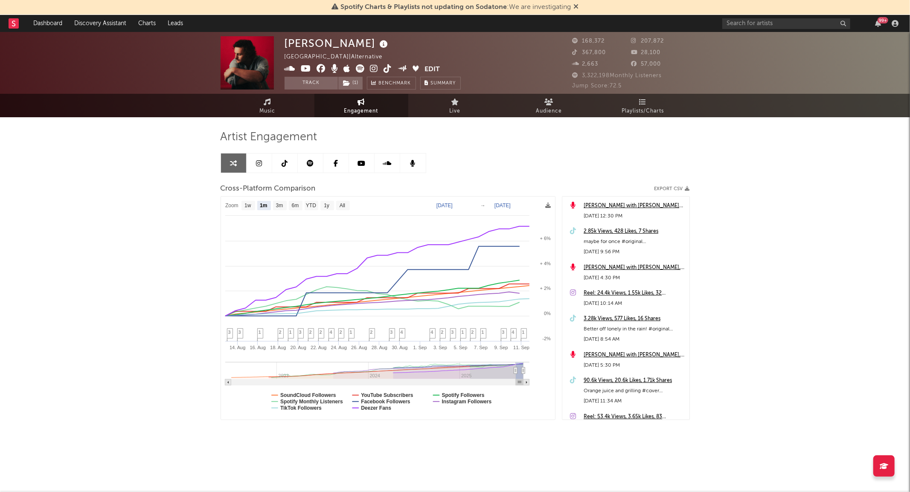
click at [280, 165] on link at bounding box center [285, 163] width 26 height 19
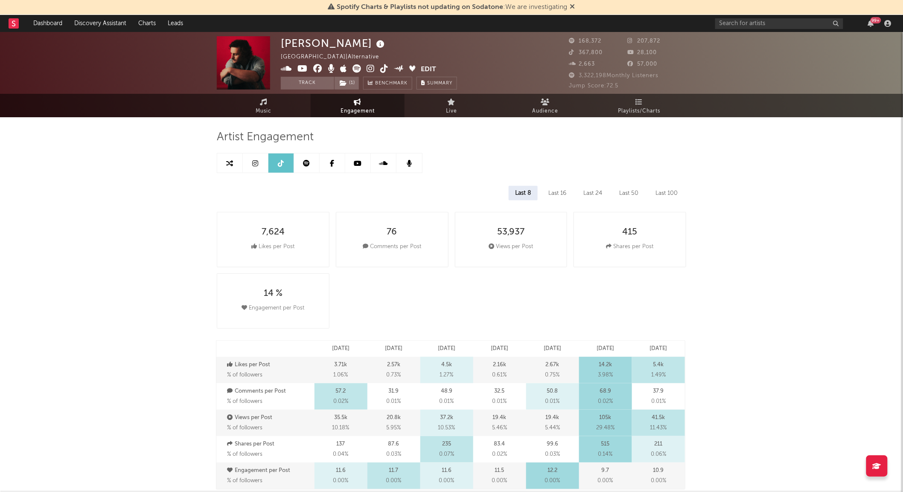
select select "6m"
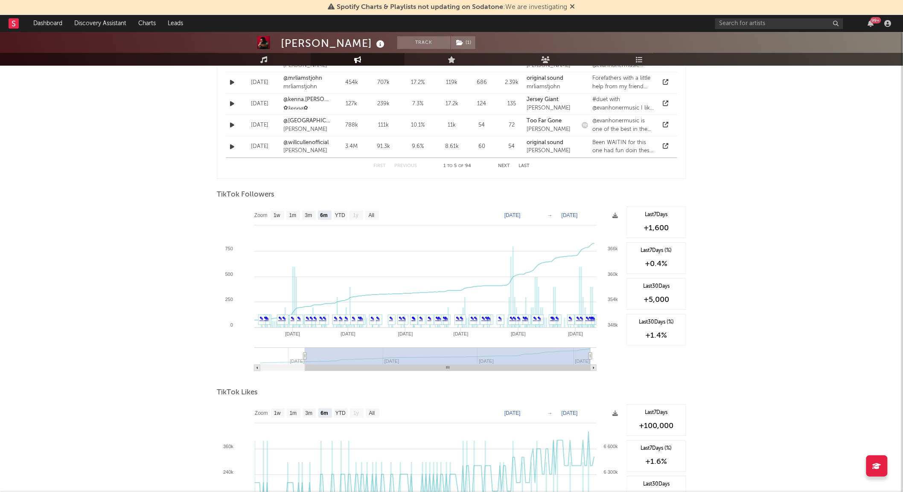
scroll to position [711, 0]
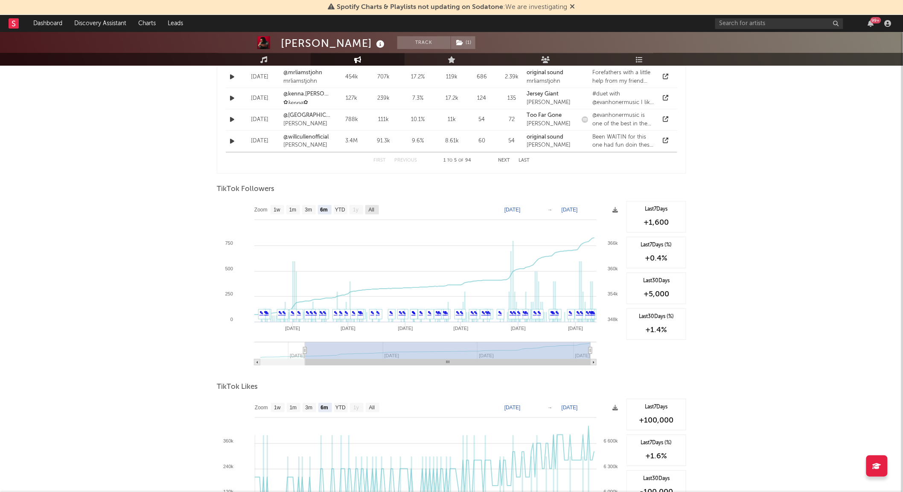
click at [372, 212] on text "All" at bounding box center [372, 210] width 6 height 6
select select "All"
type input "[DATE]"
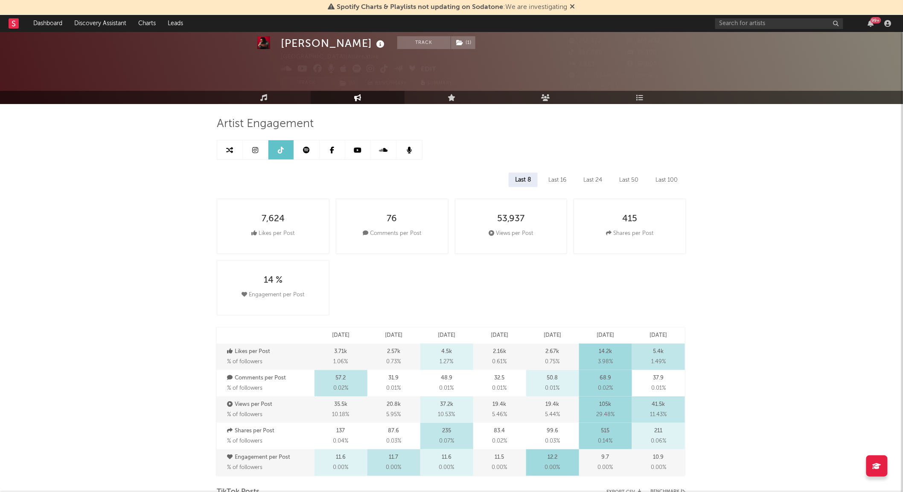
scroll to position [0, 0]
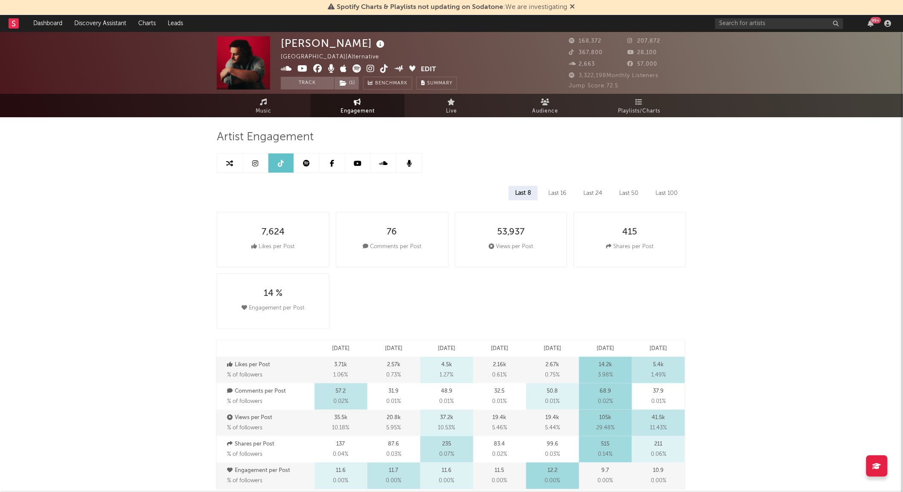
click at [251, 164] on link at bounding box center [256, 163] width 26 height 19
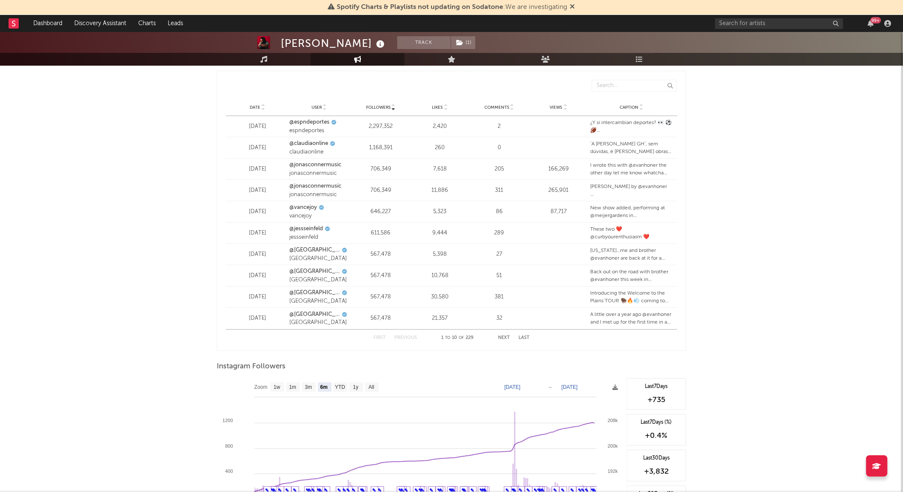
scroll to position [1142, 0]
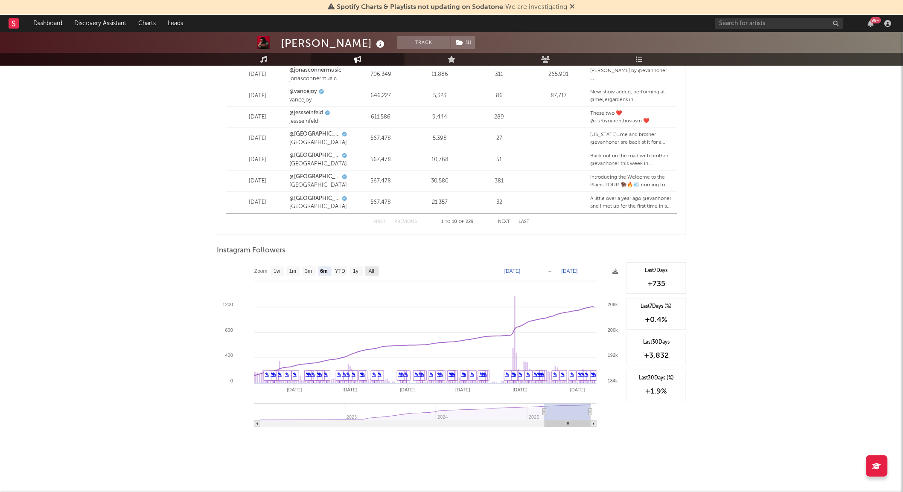
click at [373, 271] on text "All" at bounding box center [372, 272] width 6 height 6
select select "All"
type input "[DATE]"
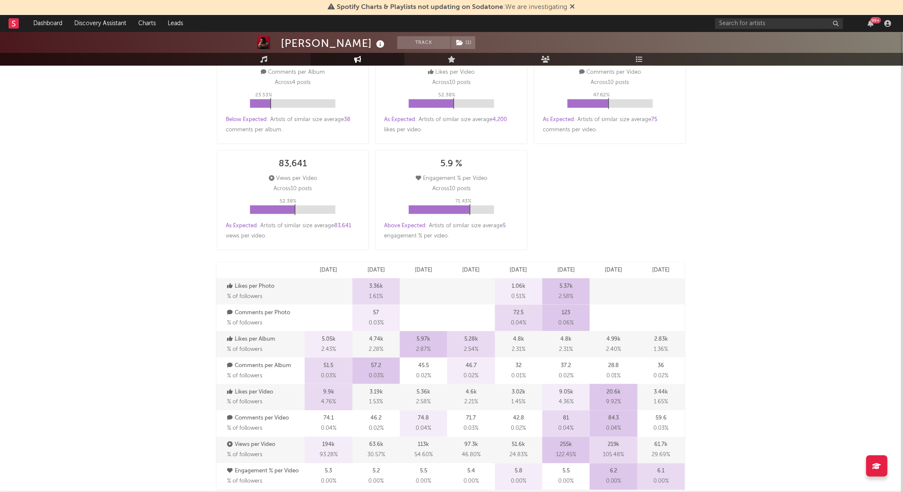
scroll to position [208, 0]
